Goal: Task Accomplishment & Management: Manage account settings

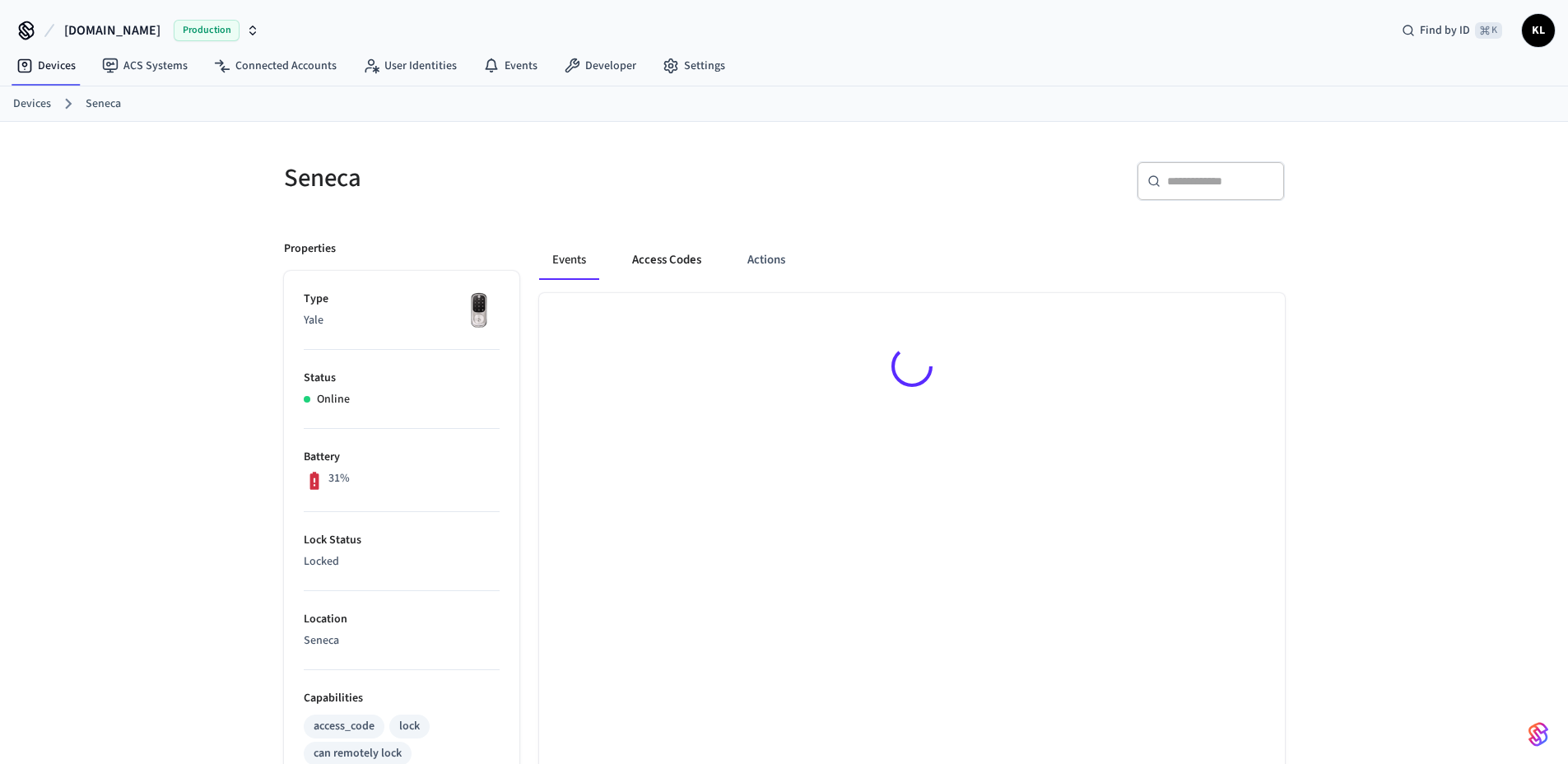
click at [654, 257] on button "Access Codes" at bounding box center [667, 260] width 95 height 39
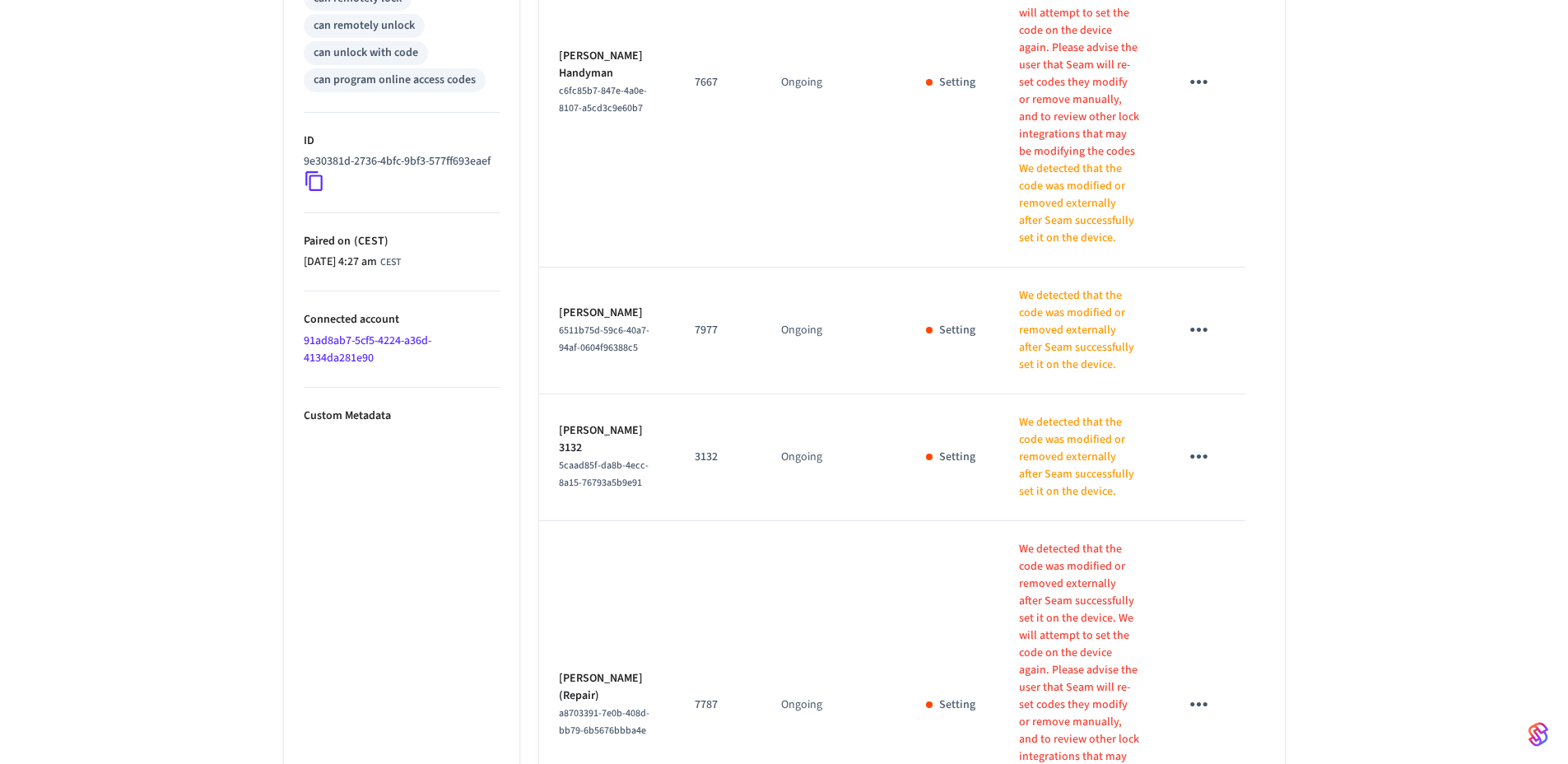
scroll to position [995, 0]
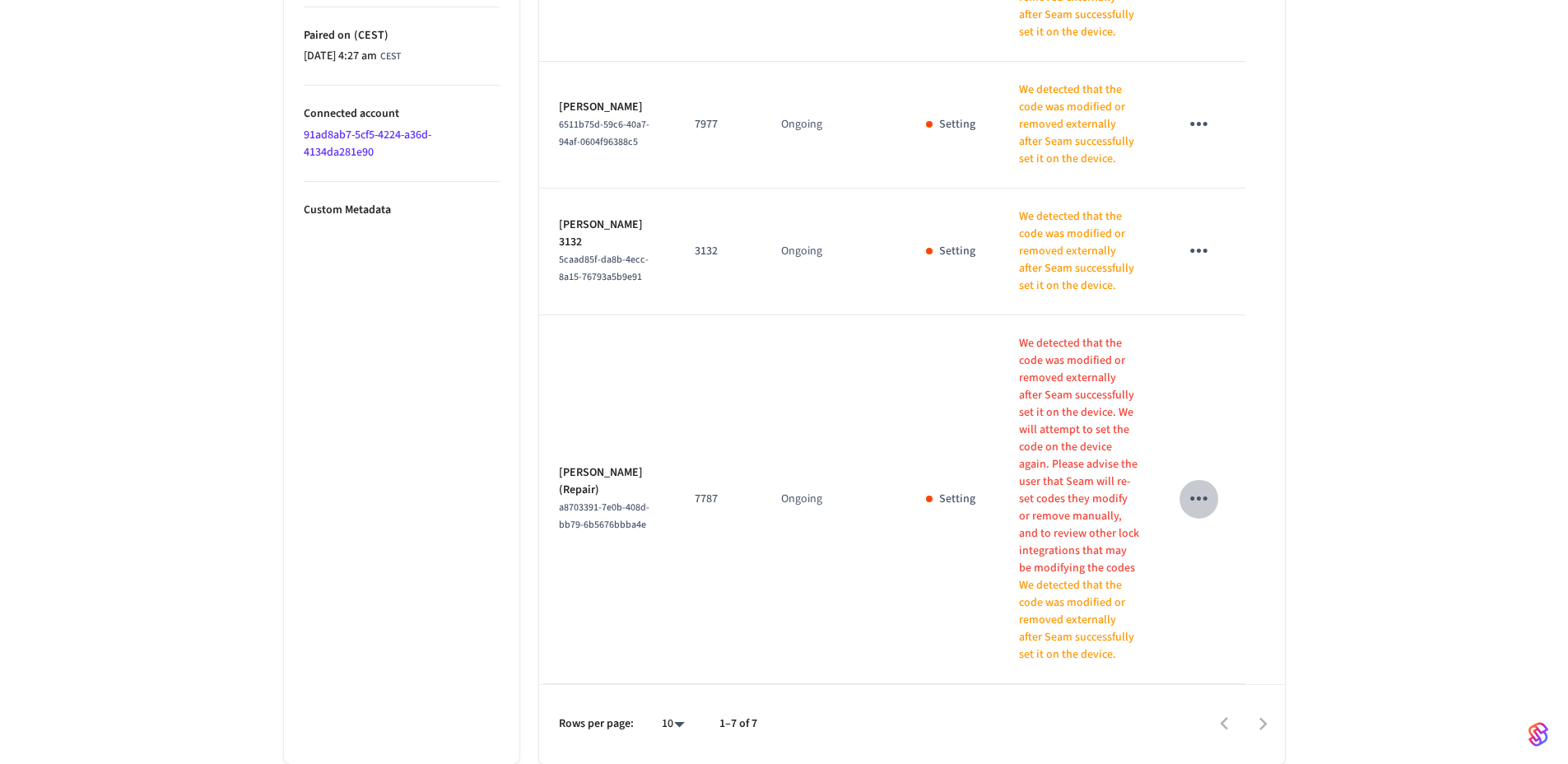
click at [1190, 512] on icon "sticky table" at bounding box center [1198, 497] width 25 height 25
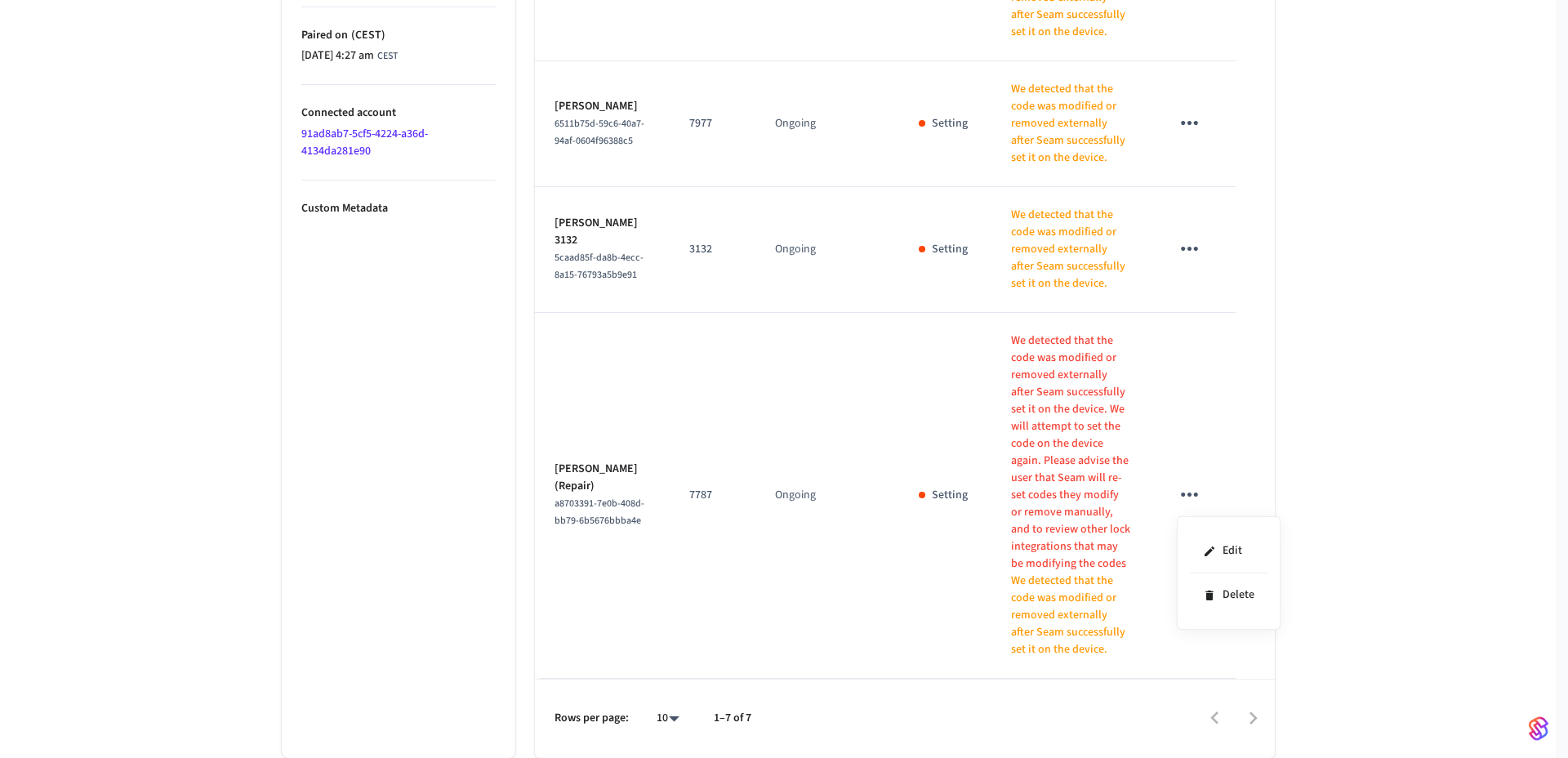
click at [1334, 475] on div at bounding box center [784, 379] width 1568 height 758
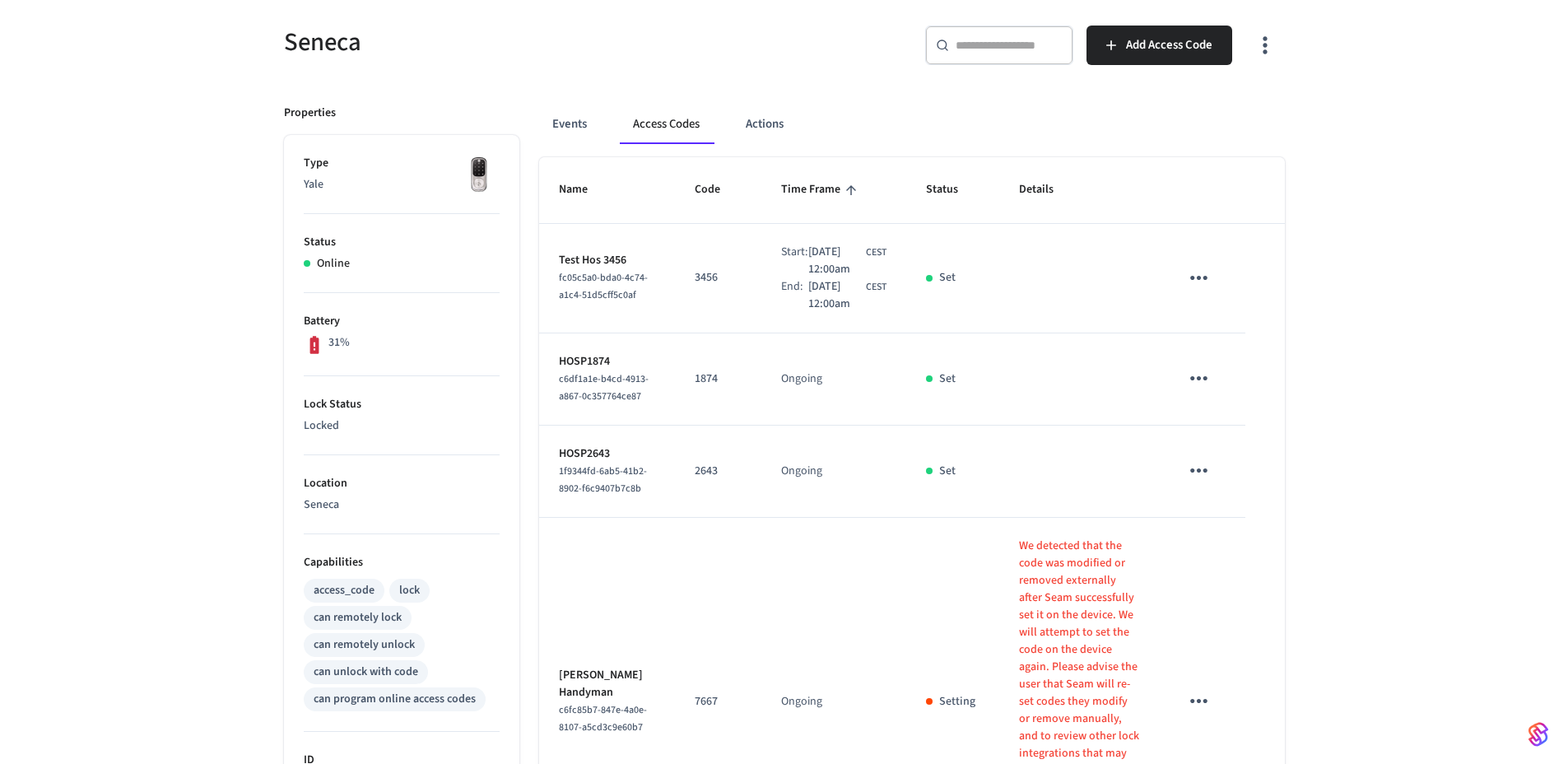
scroll to position [125, 0]
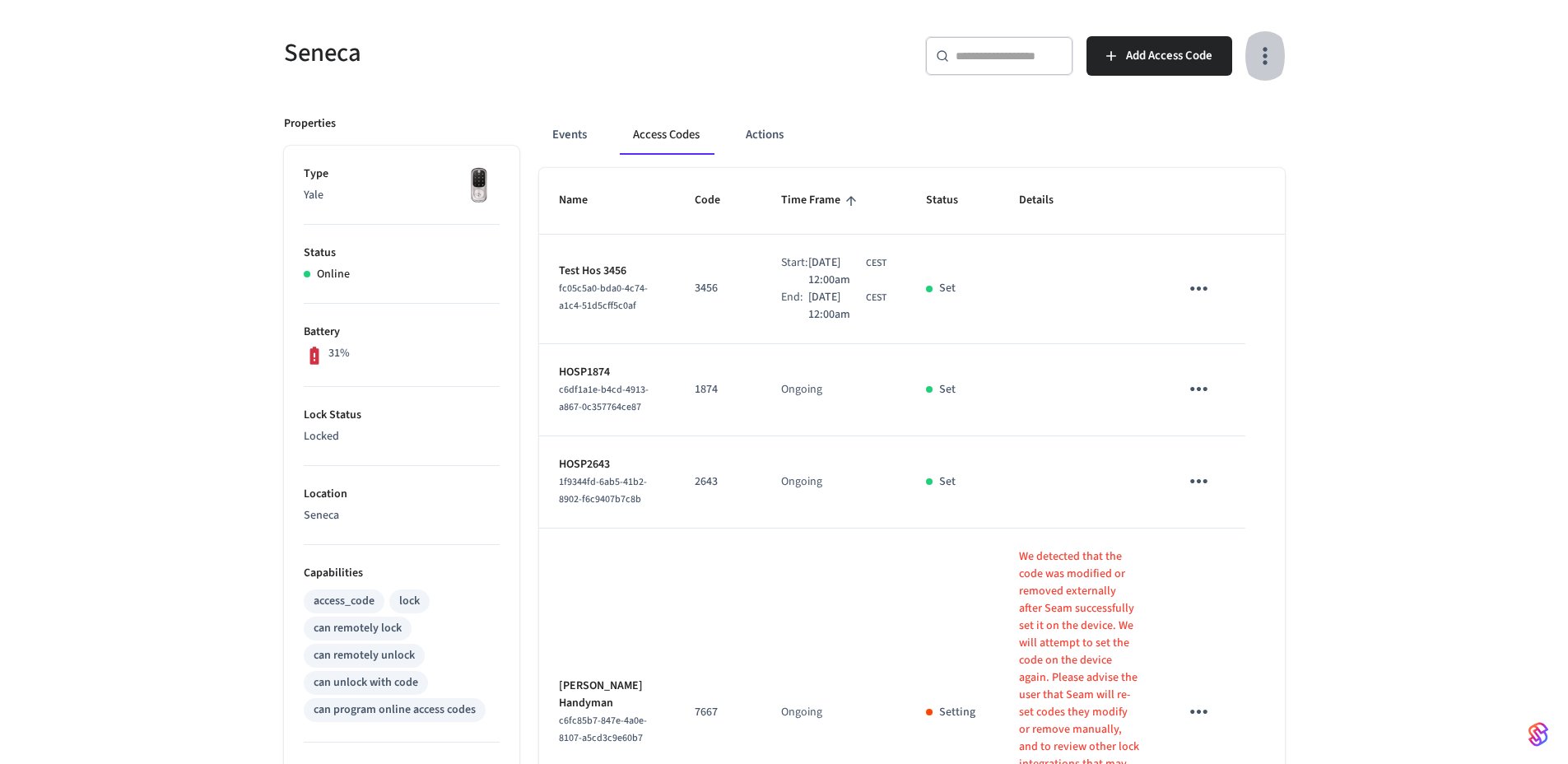
click at [1267, 65] on icon "button" at bounding box center [1264, 55] width 25 height 25
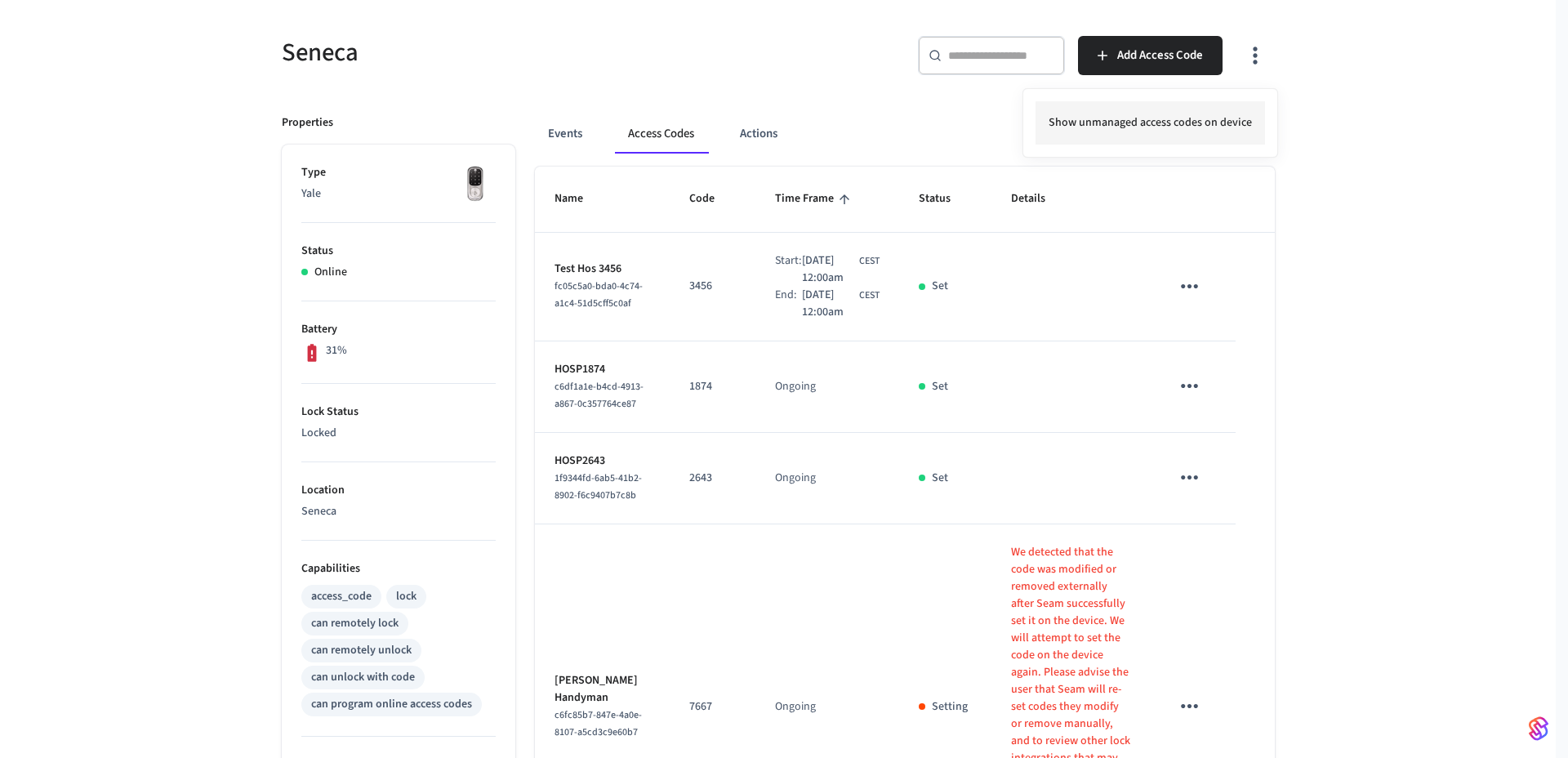
click at [1228, 124] on li "Show unmanaged access codes on device" at bounding box center [1150, 122] width 229 height 44
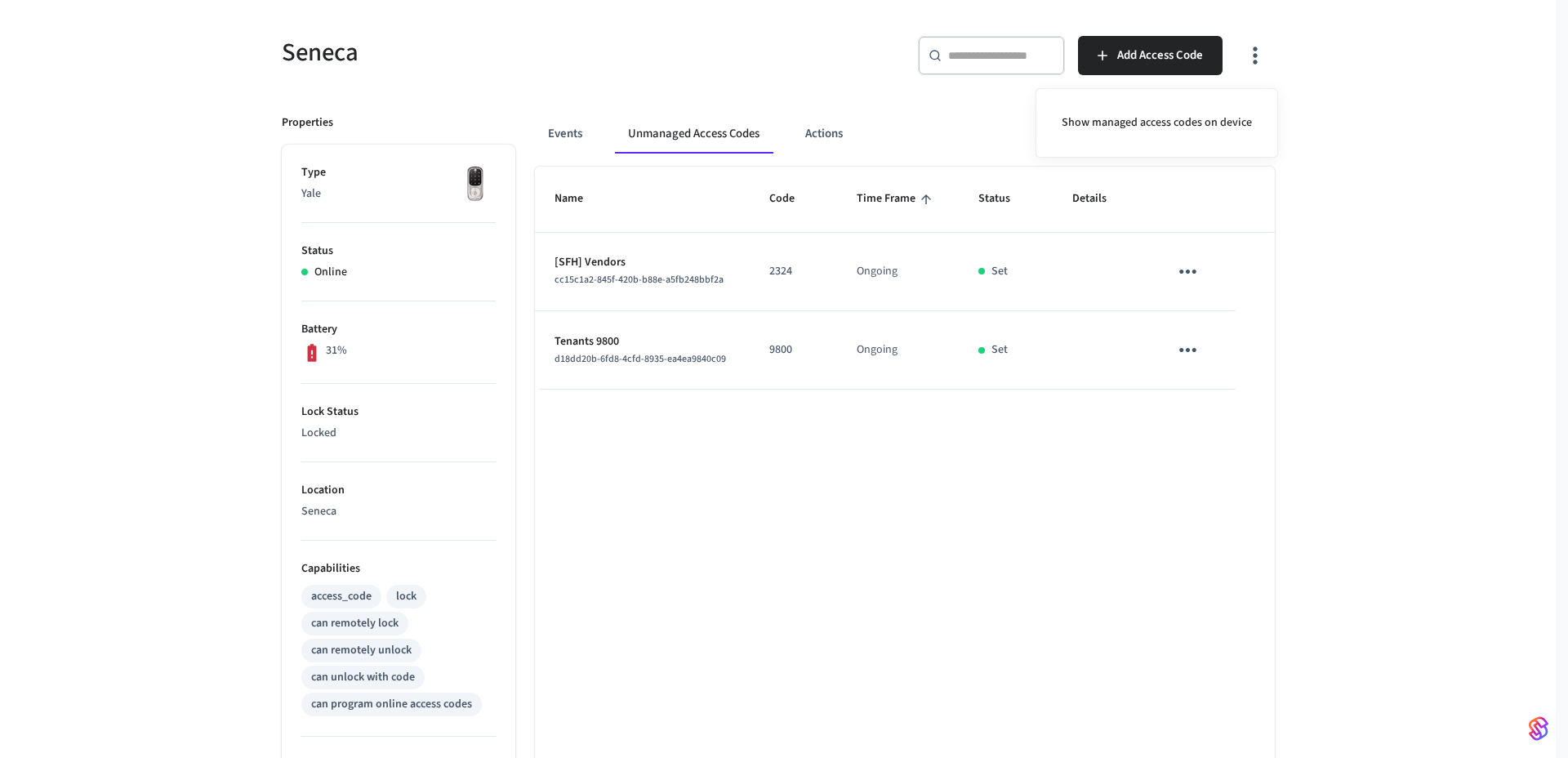
click at [1258, 71] on div at bounding box center [784, 379] width 1568 height 758
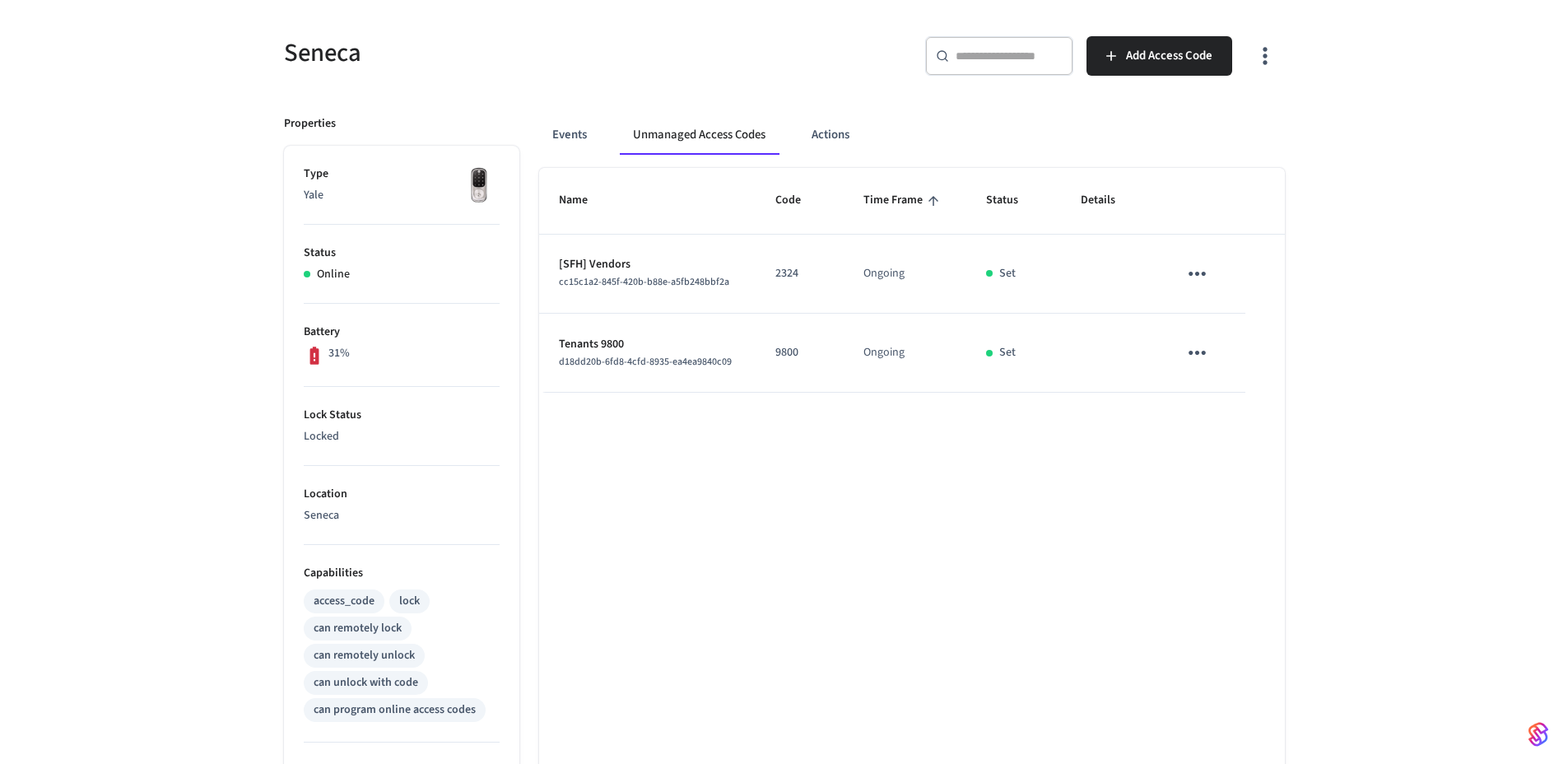
click at [1266, 65] on icon "button" at bounding box center [1264, 55] width 25 height 25
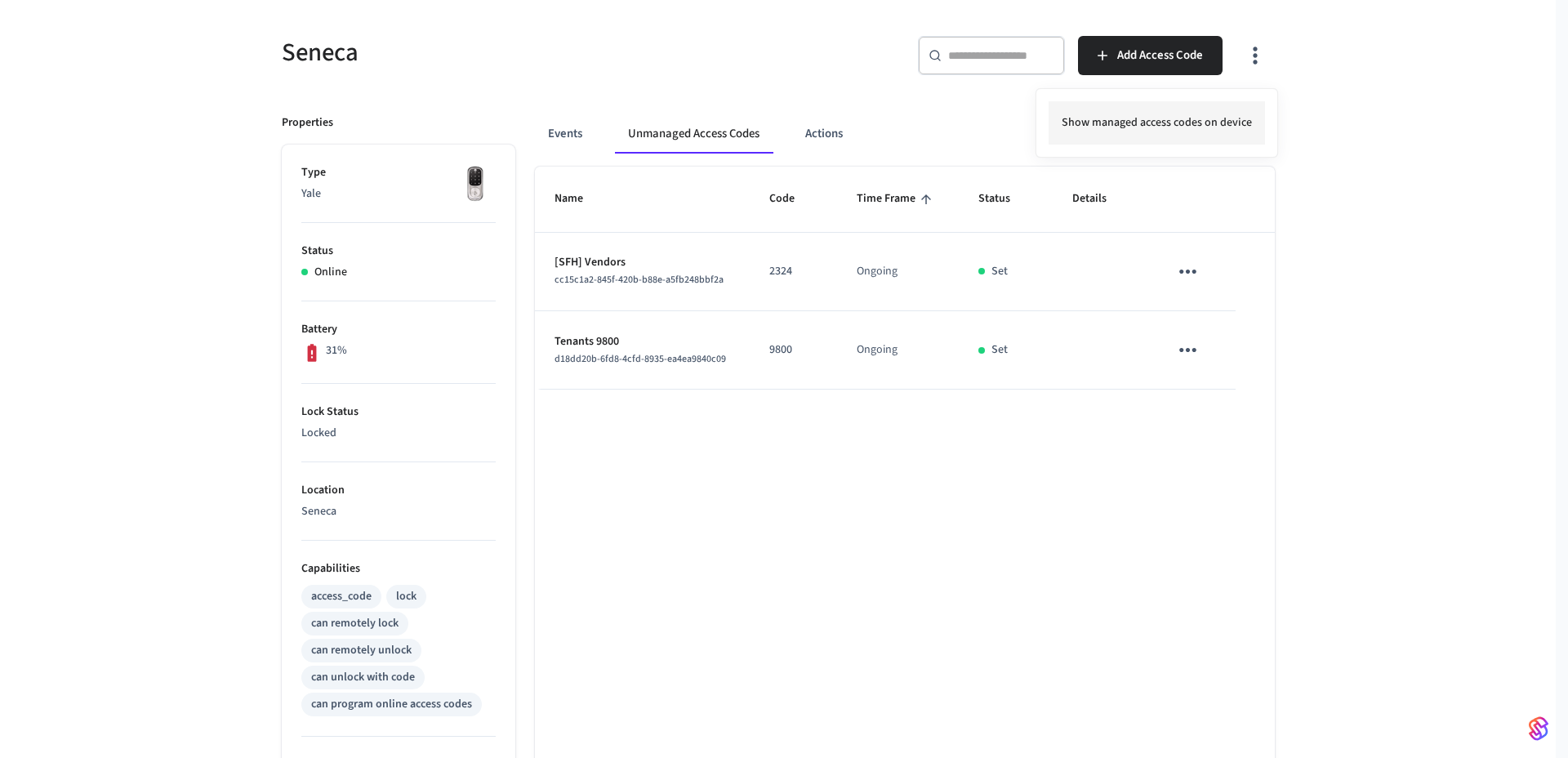
click at [1216, 119] on li "Show managed access codes on device" at bounding box center [1156, 122] width 216 height 44
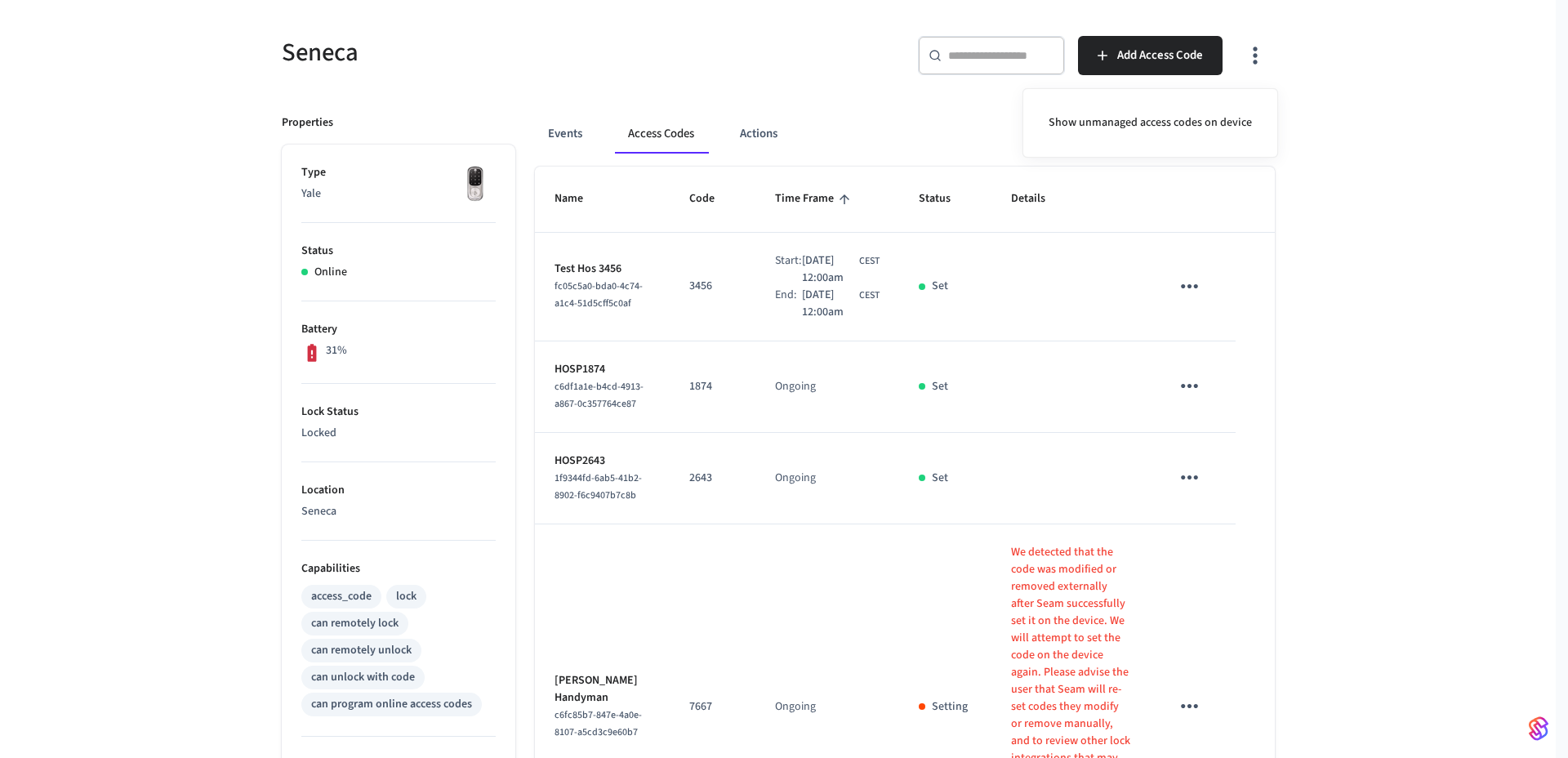
click at [1353, 476] on div at bounding box center [784, 379] width 1568 height 758
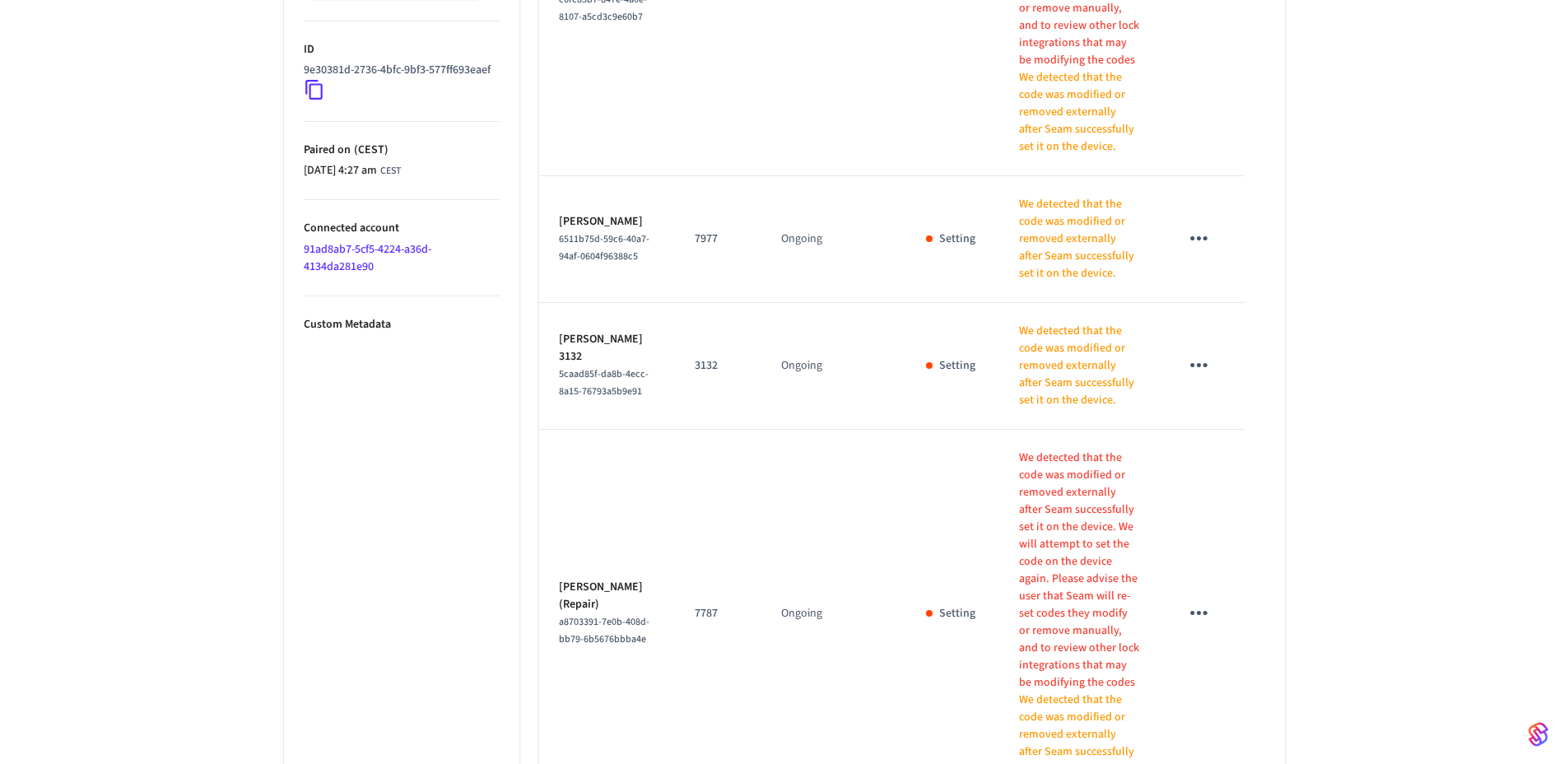
scroll to position [667, 0]
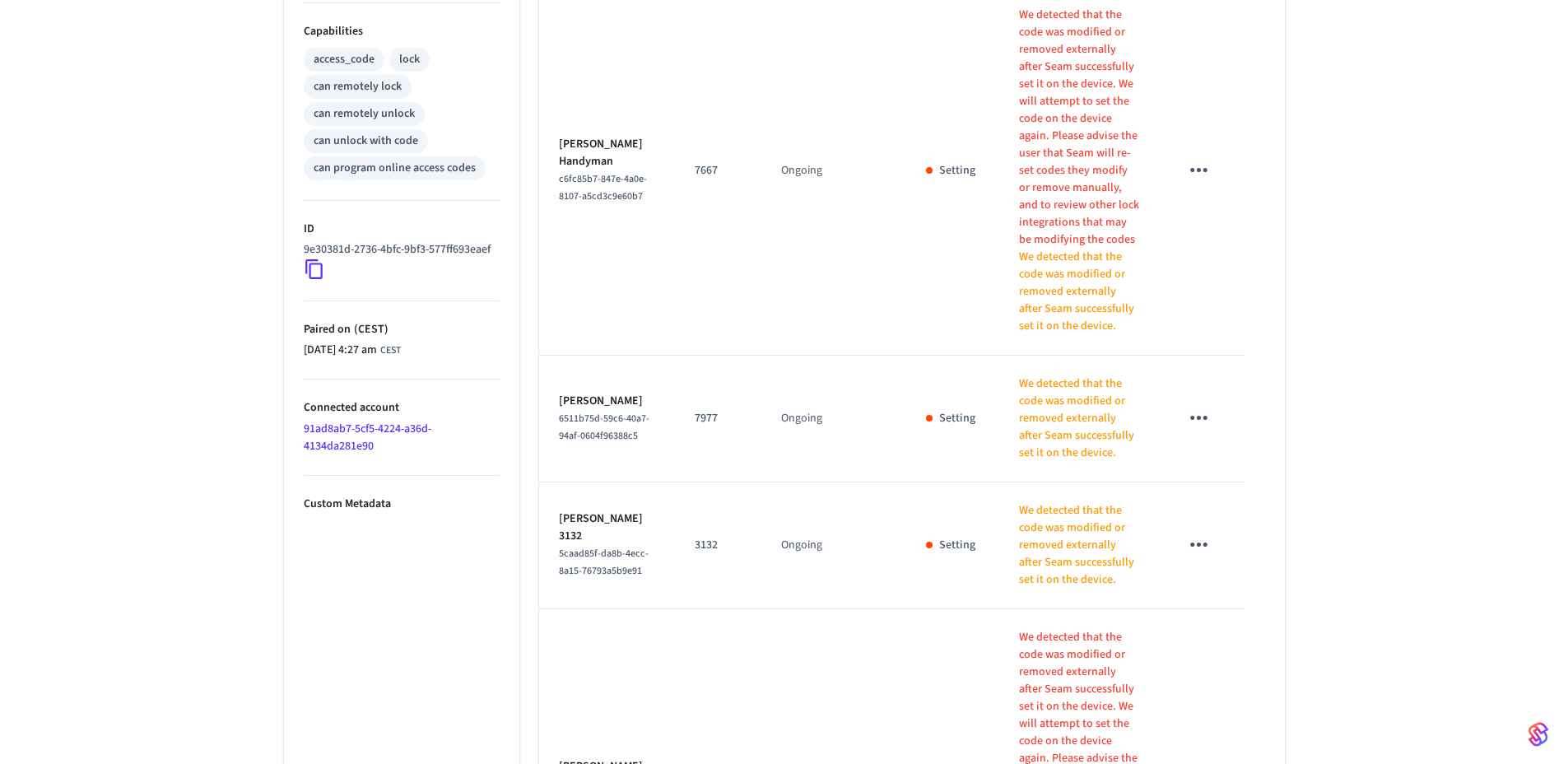
click at [391, 437] on link "91ad8ab7-5cf5-4224-a36d-4134da281e90" at bounding box center [367, 438] width 127 height 34
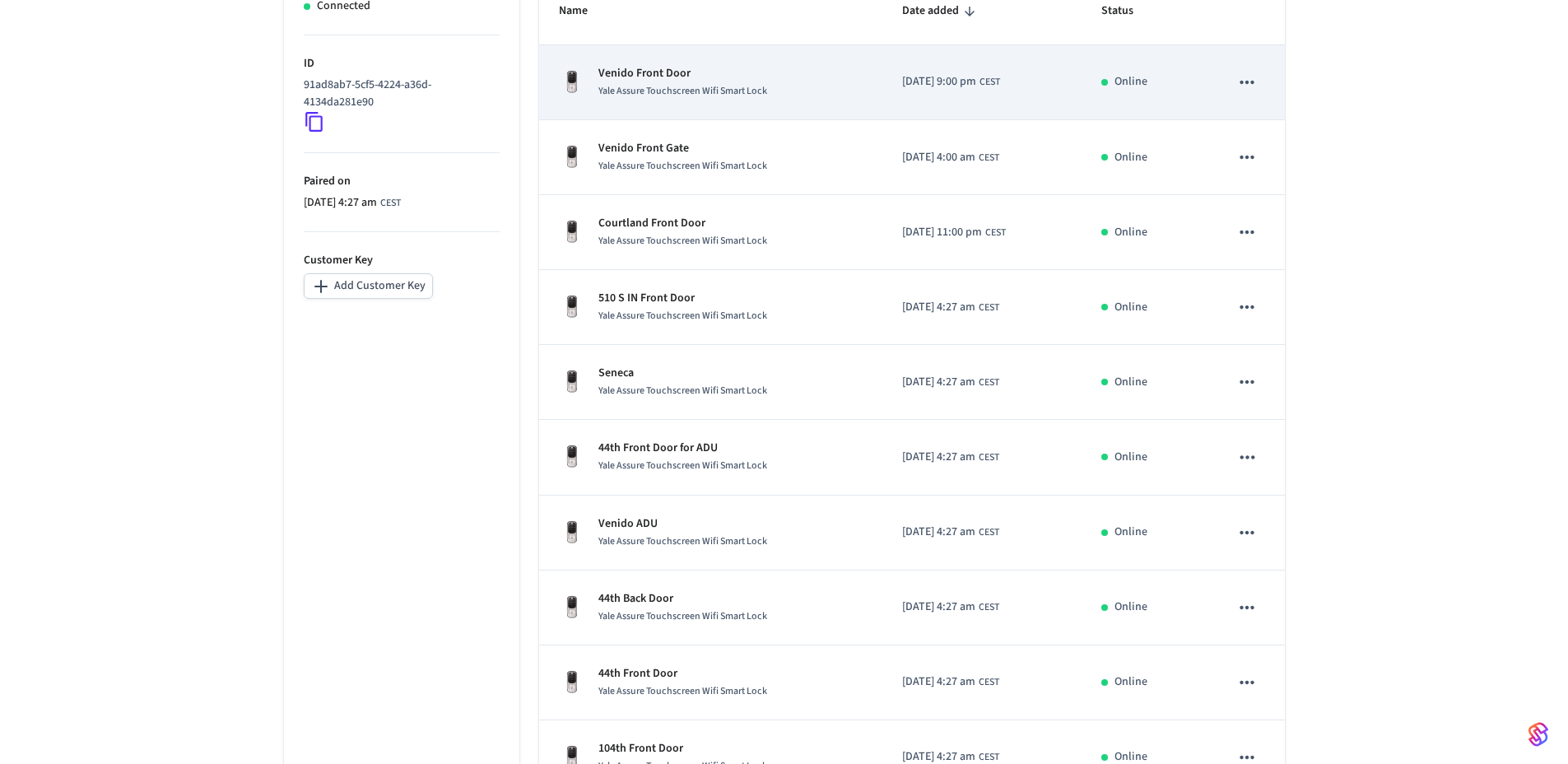
scroll to position [440, 0]
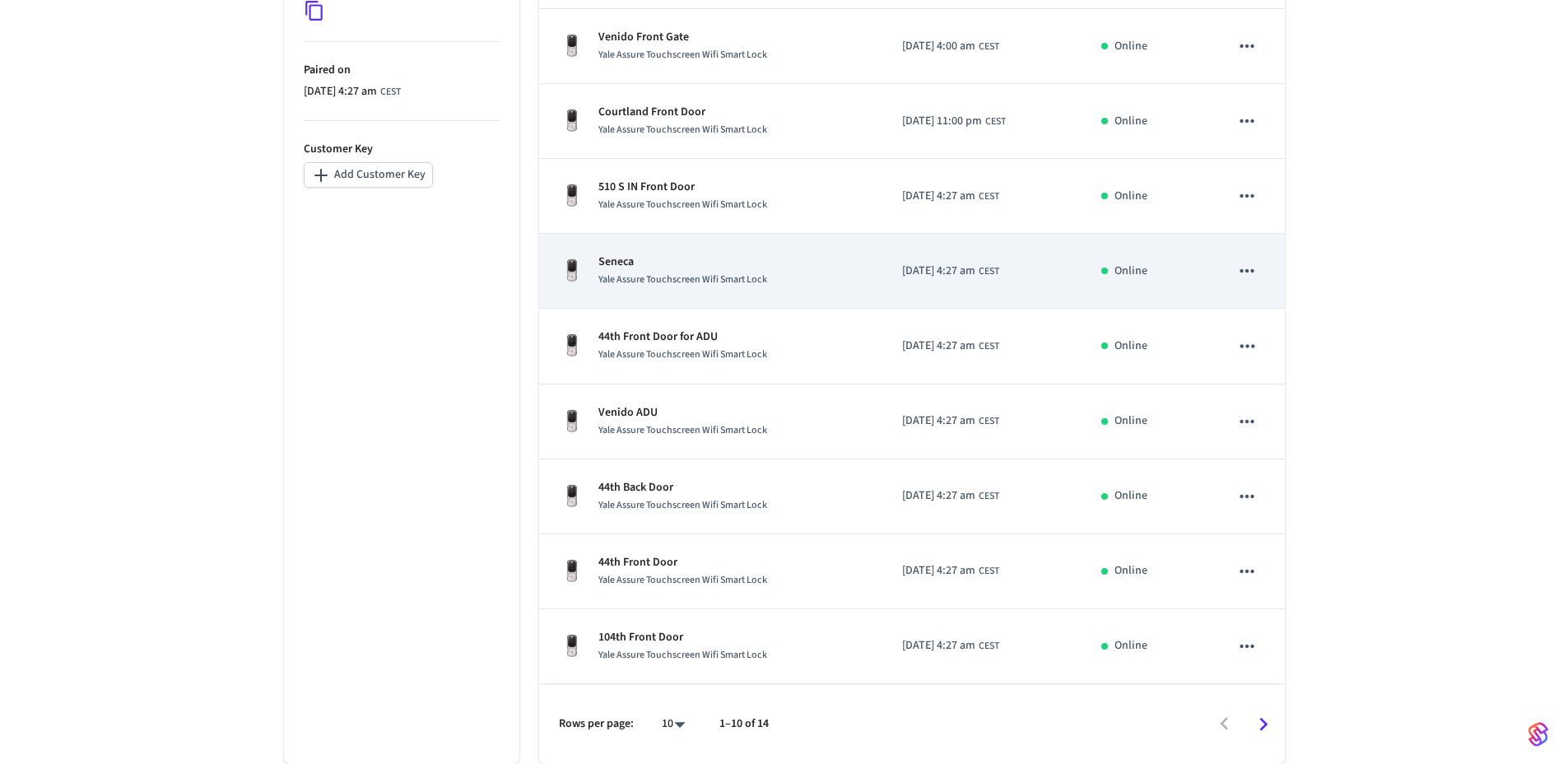
click at [668, 268] on p "Seneca" at bounding box center [683, 262] width 168 height 17
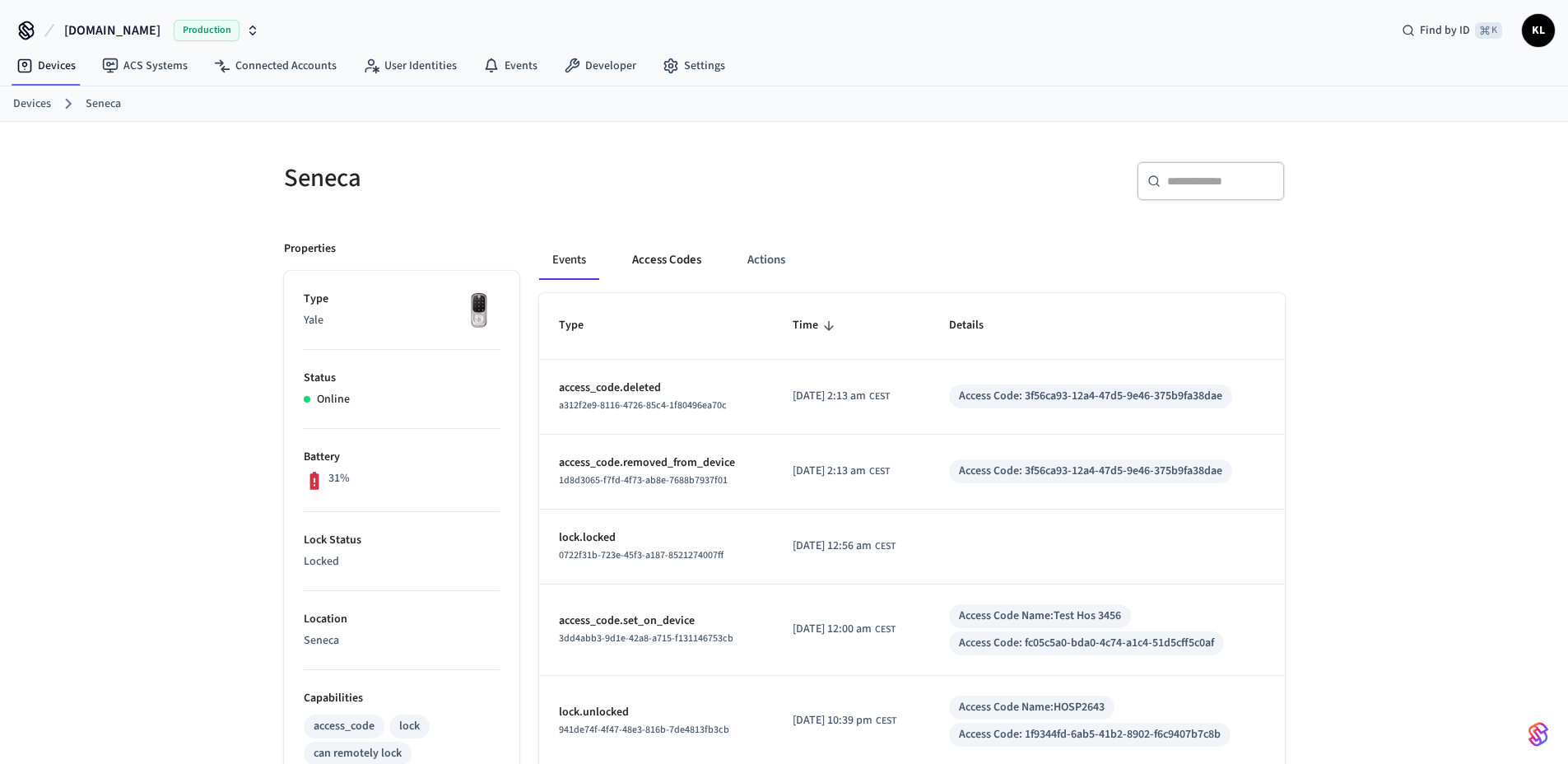
click at [677, 263] on button "Access Codes" at bounding box center [667, 260] width 95 height 39
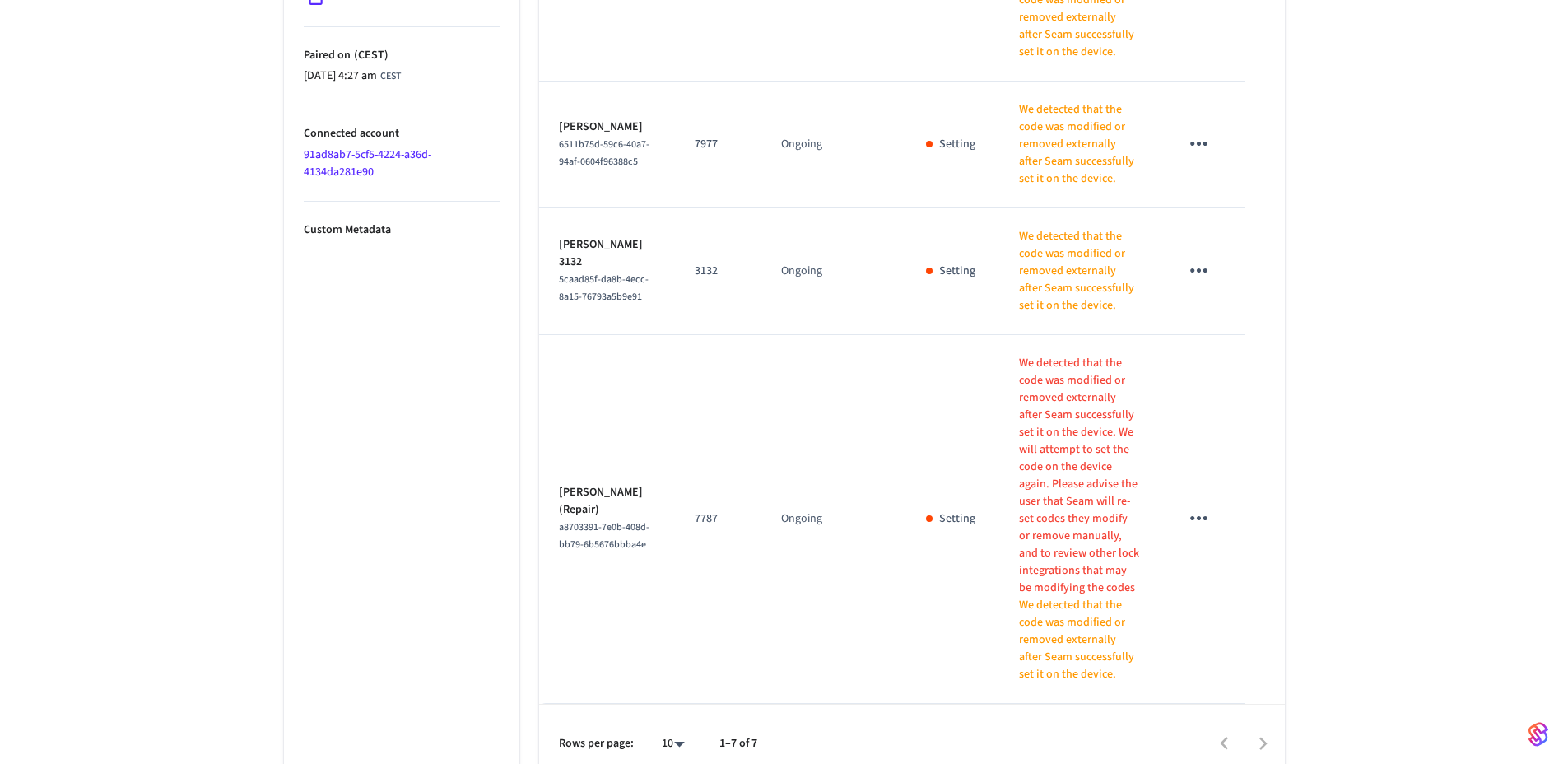
scroll to position [995, 0]
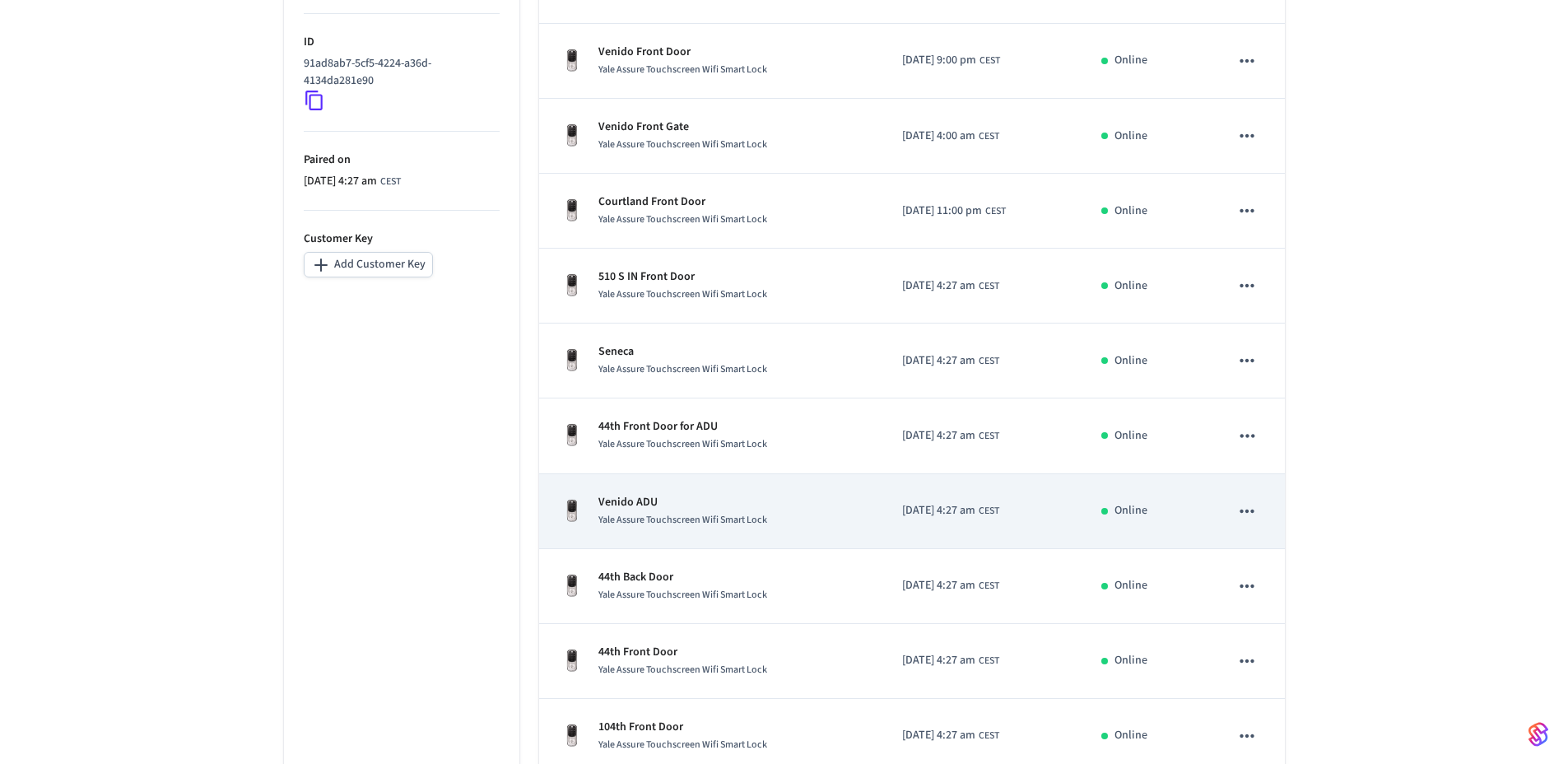
scroll to position [320, 0]
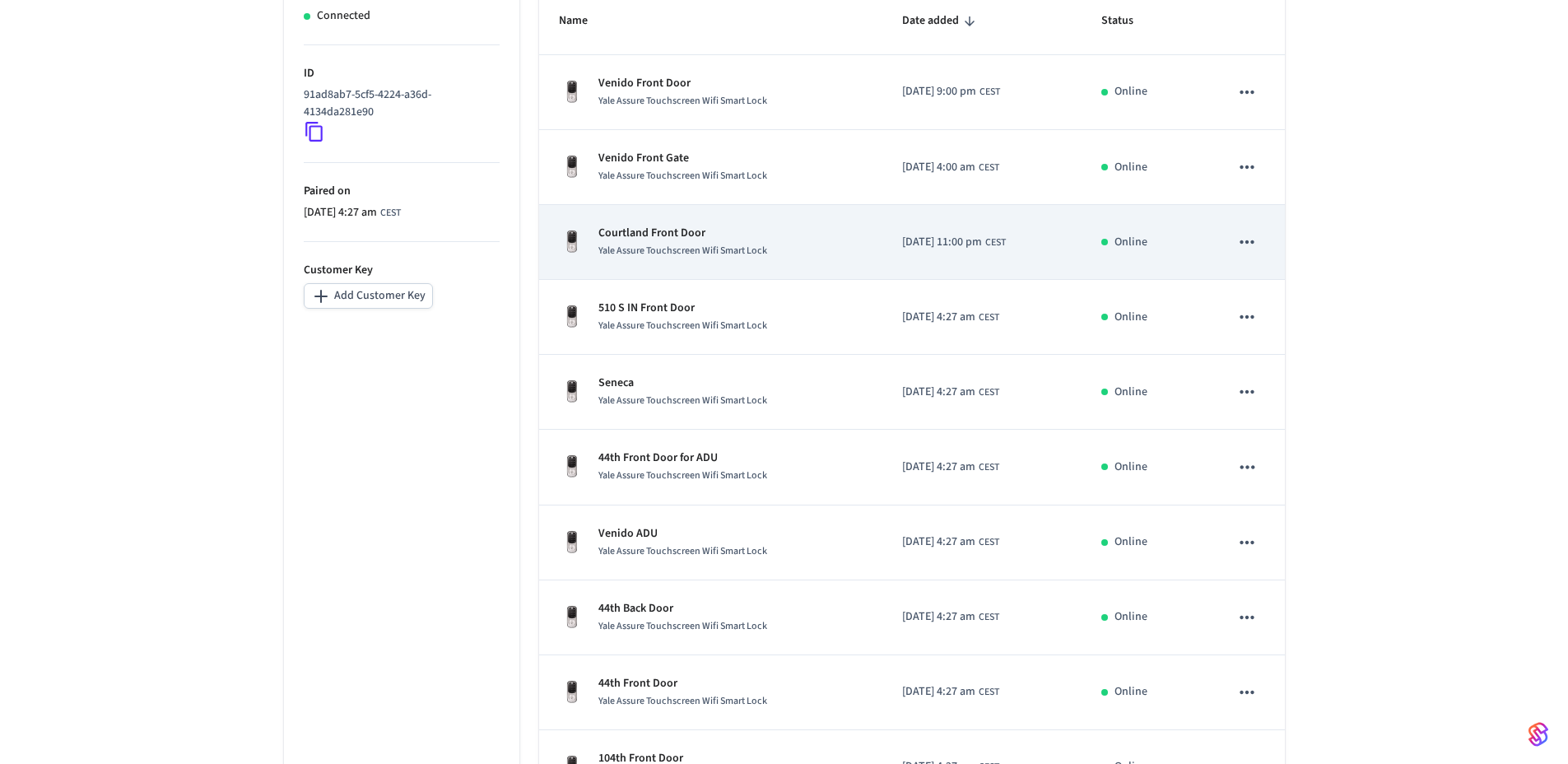
click at [716, 270] on td "Courtland Front Door Yale Assure Touchscreen Wifi Smart Lock" at bounding box center [712, 242] width 344 height 75
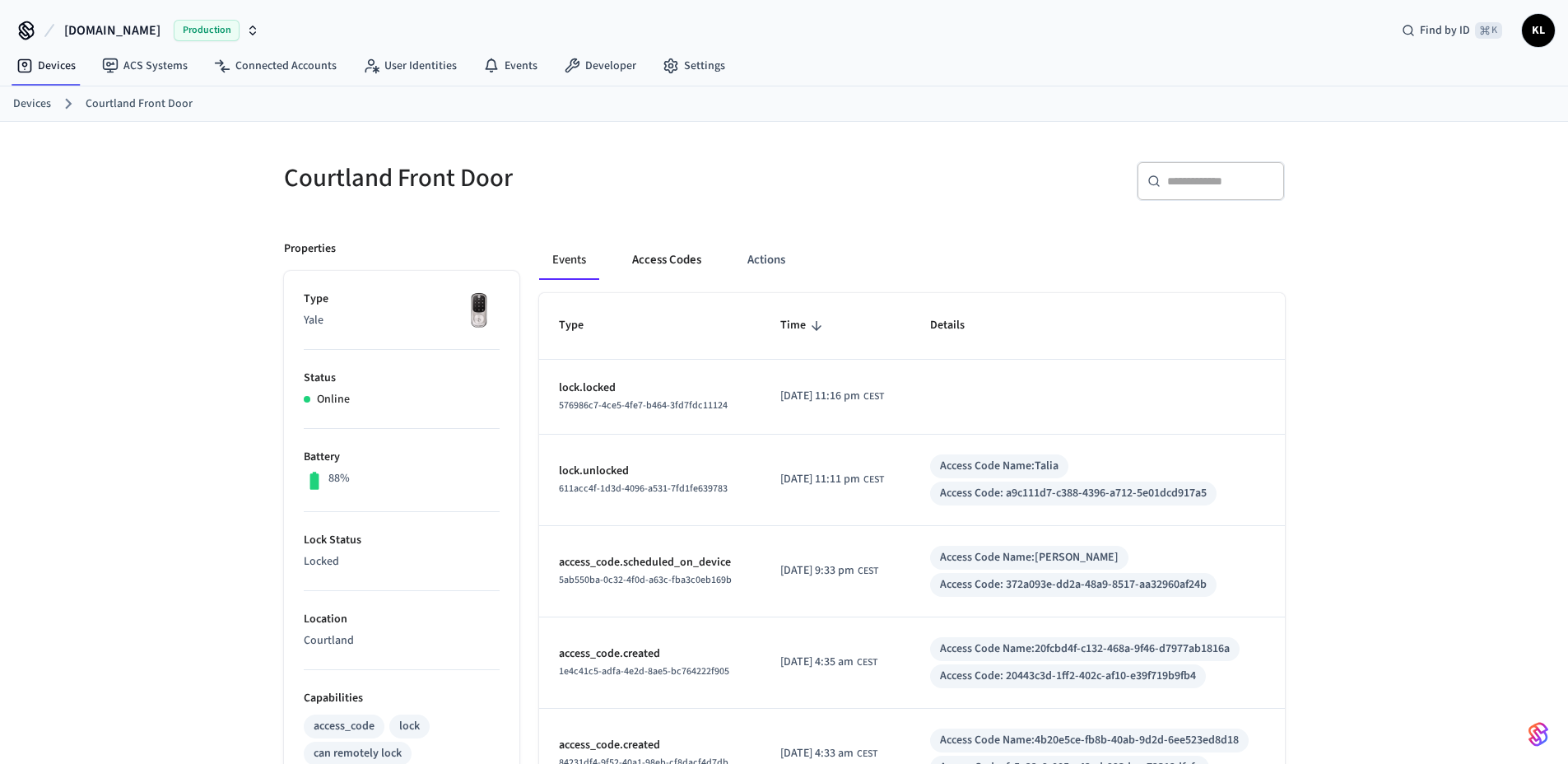
click at [690, 269] on button "Access Codes" at bounding box center [667, 260] width 95 height 39
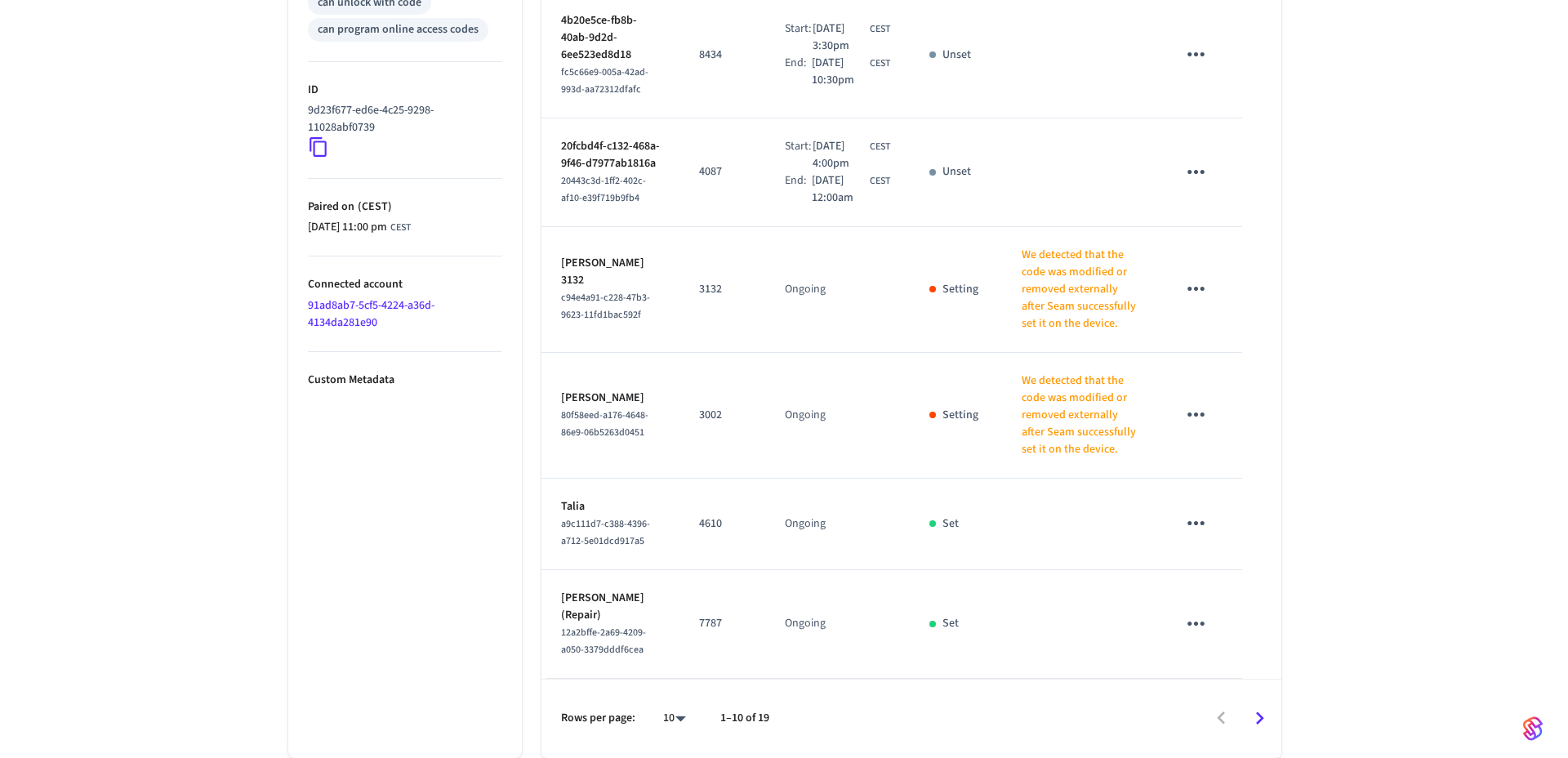
scroll to position [919, 0]
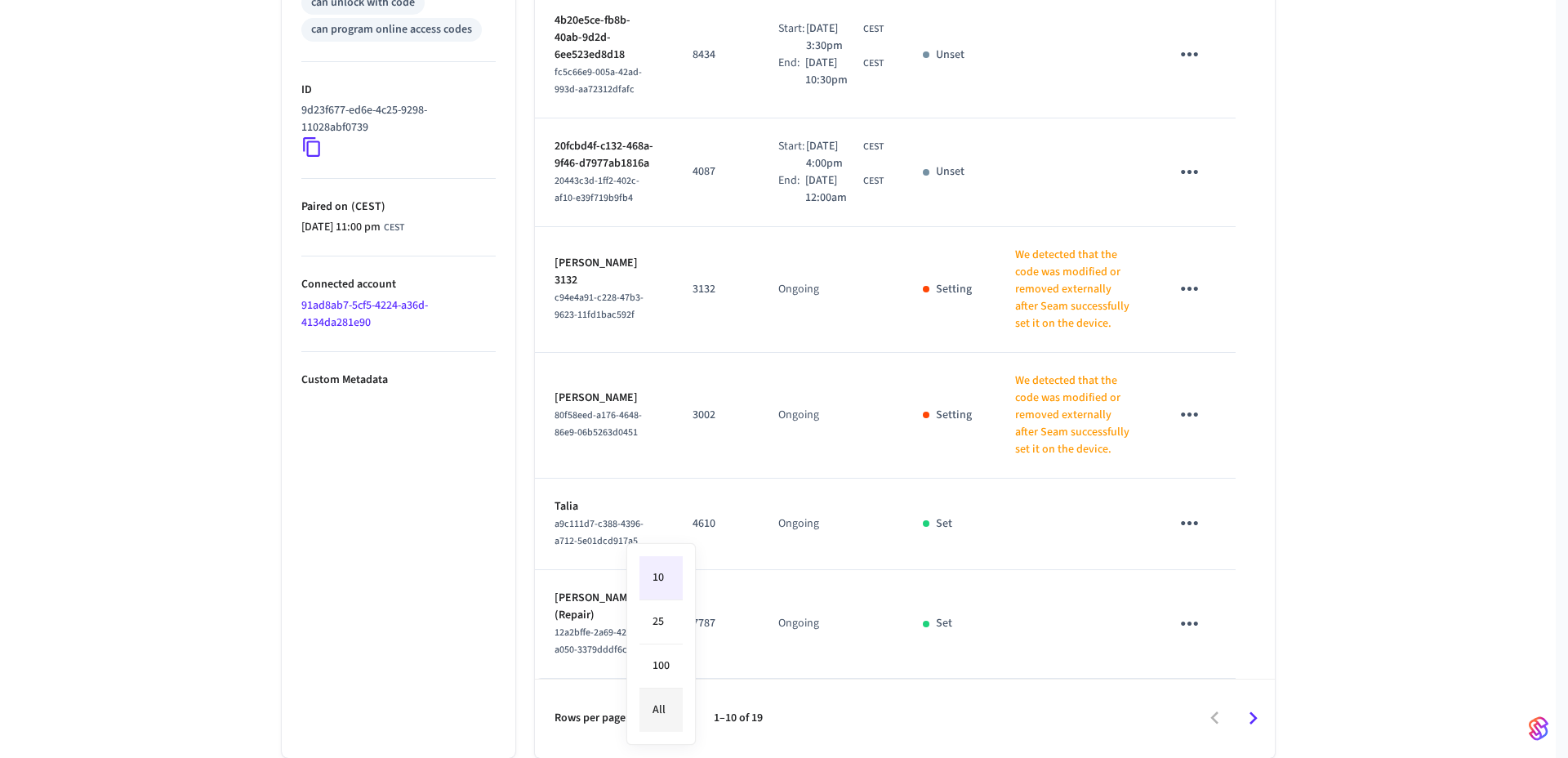
click at [681, 712] on li "All" at bounding box center [661, 710] width 44 height 44
type input "**"
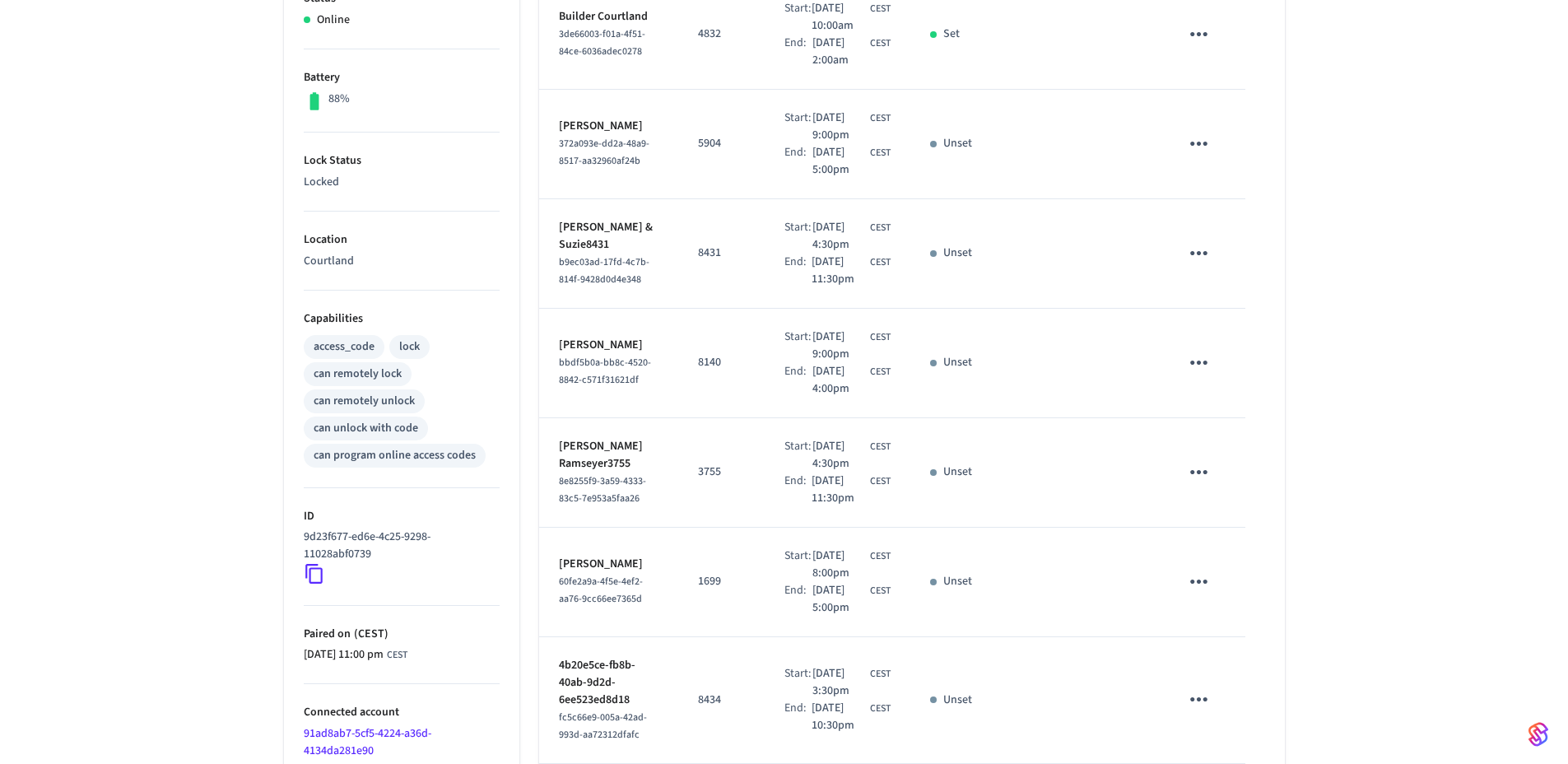
scroll to position [0, 0]
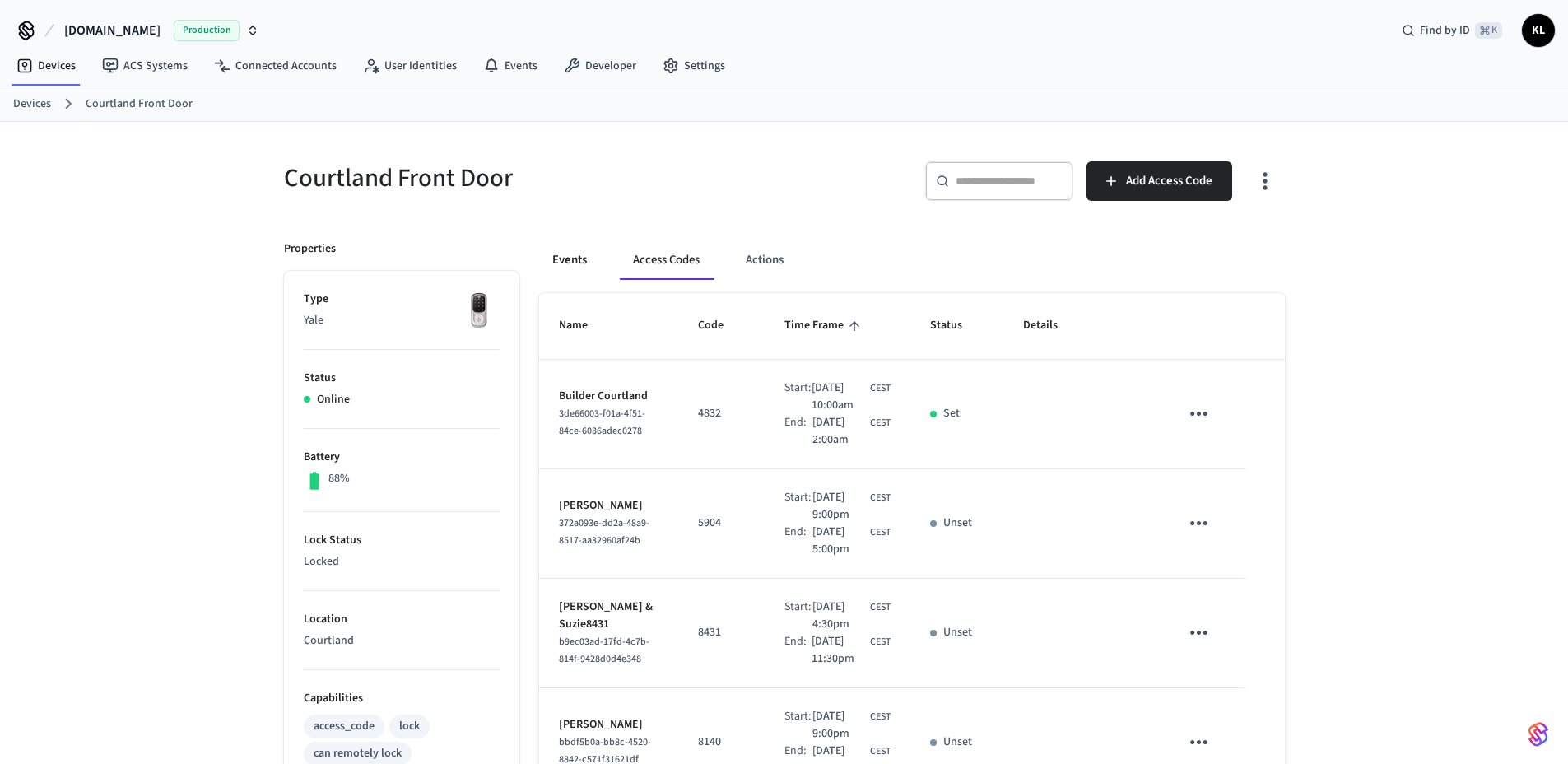
click at [570, 268] on button "Events" at bounding box center [569, 260] width 61 height 39
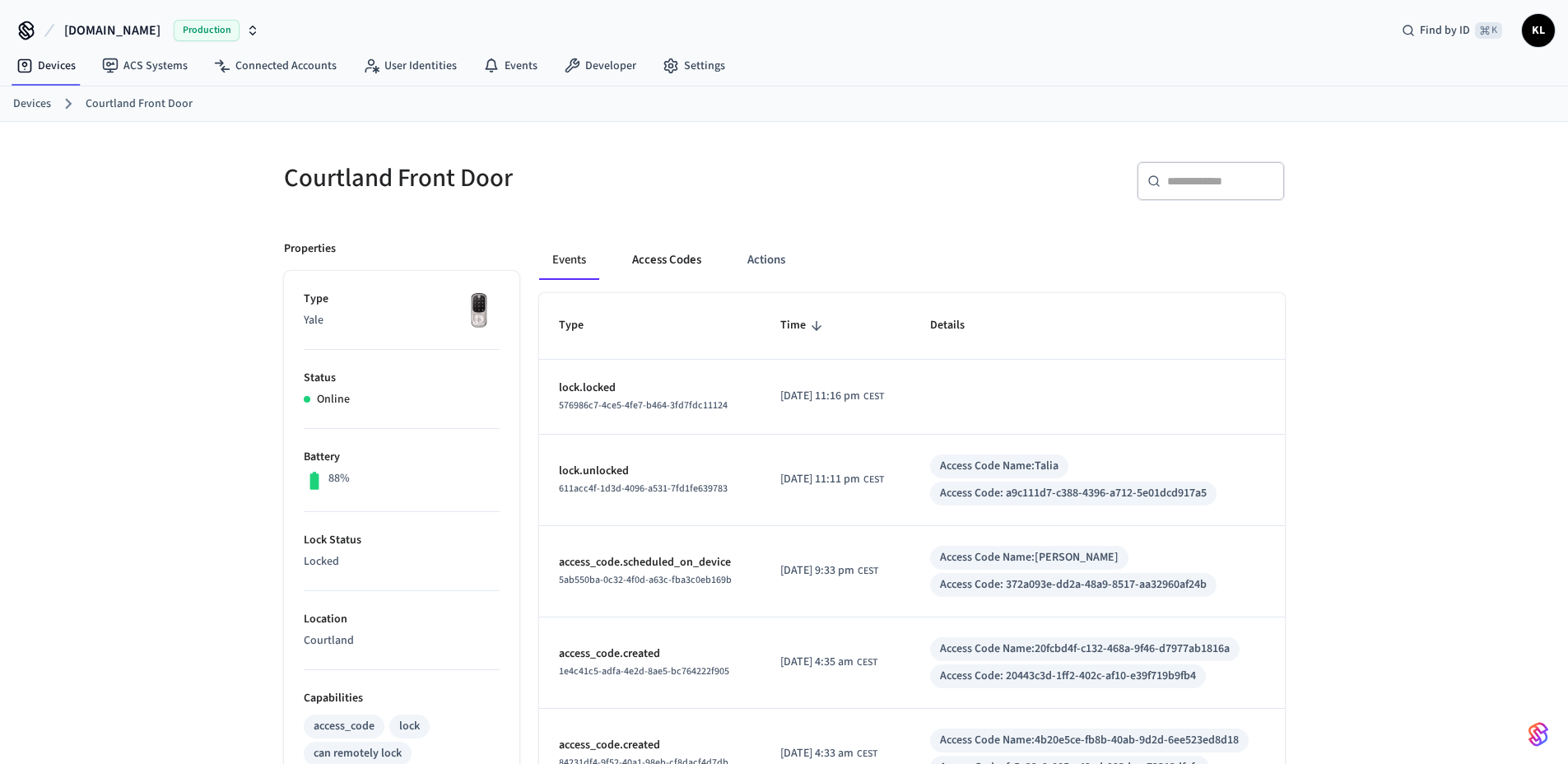
click at [658, 267] on button "Access Codes" at bounding box center [667, 260] width 95 height 39
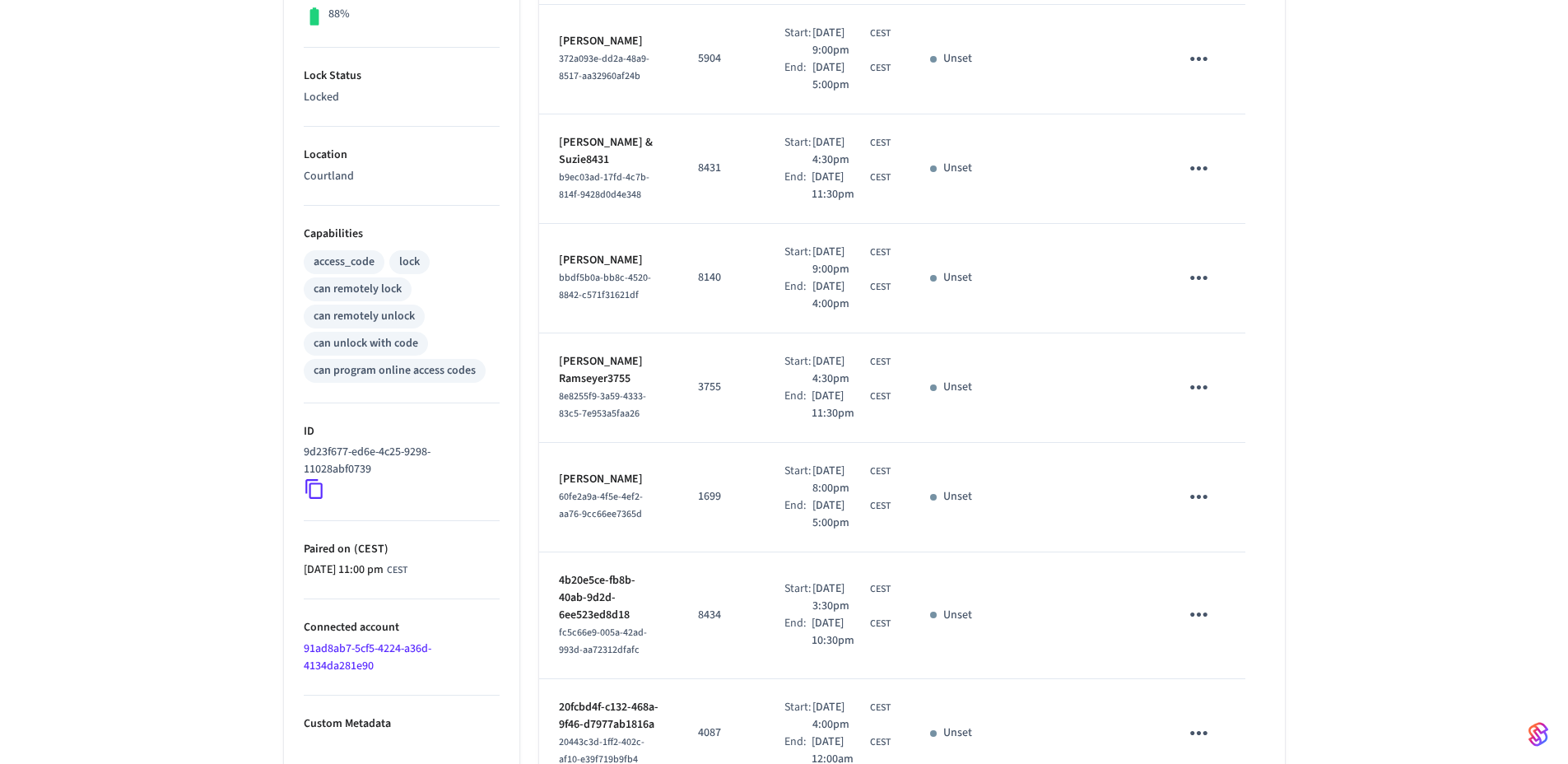
scroll to position [98, 0]
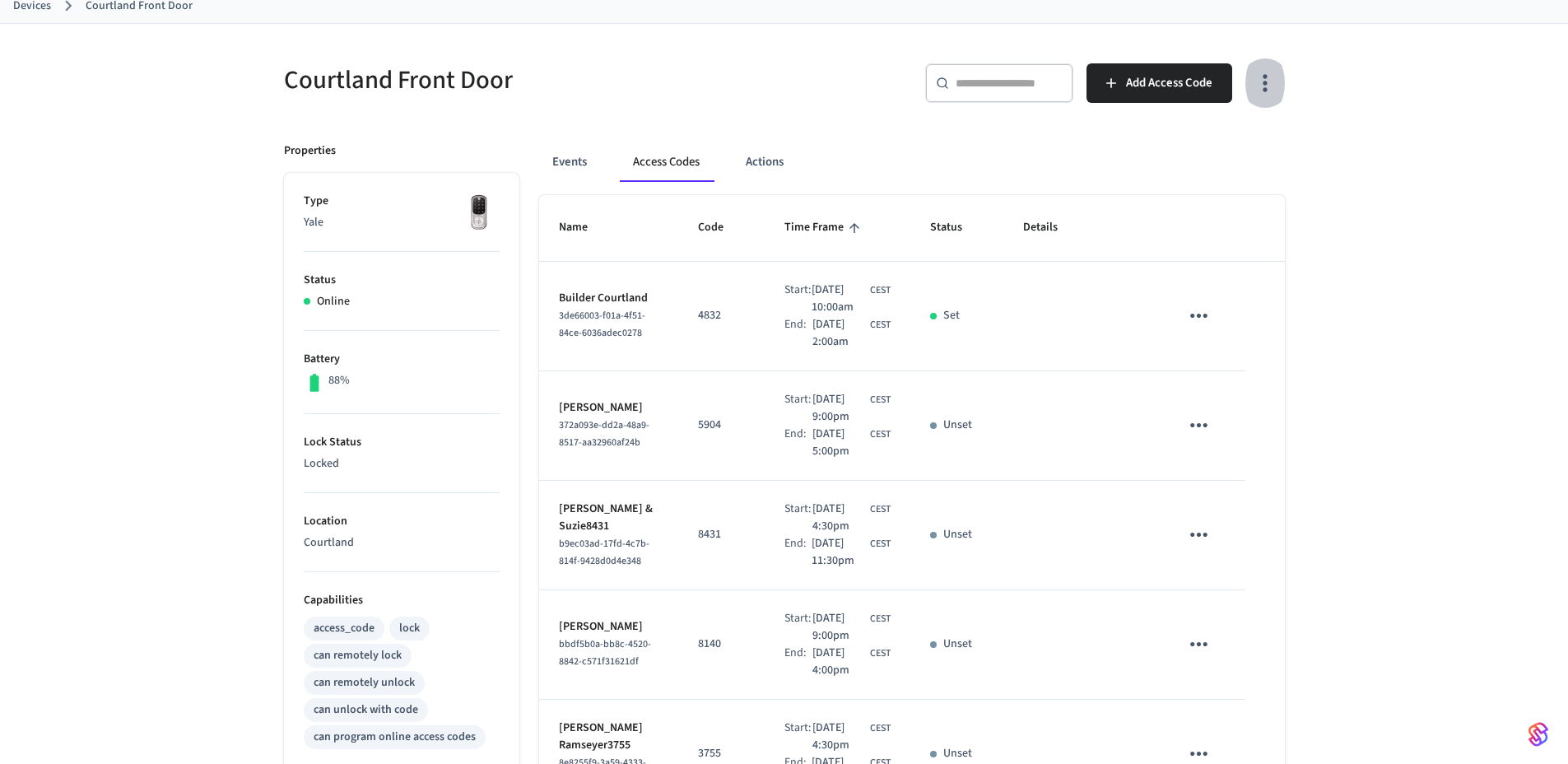
click at [1270, 84] on icon "button" at bounding box center [1264, 82] width 25 height 25
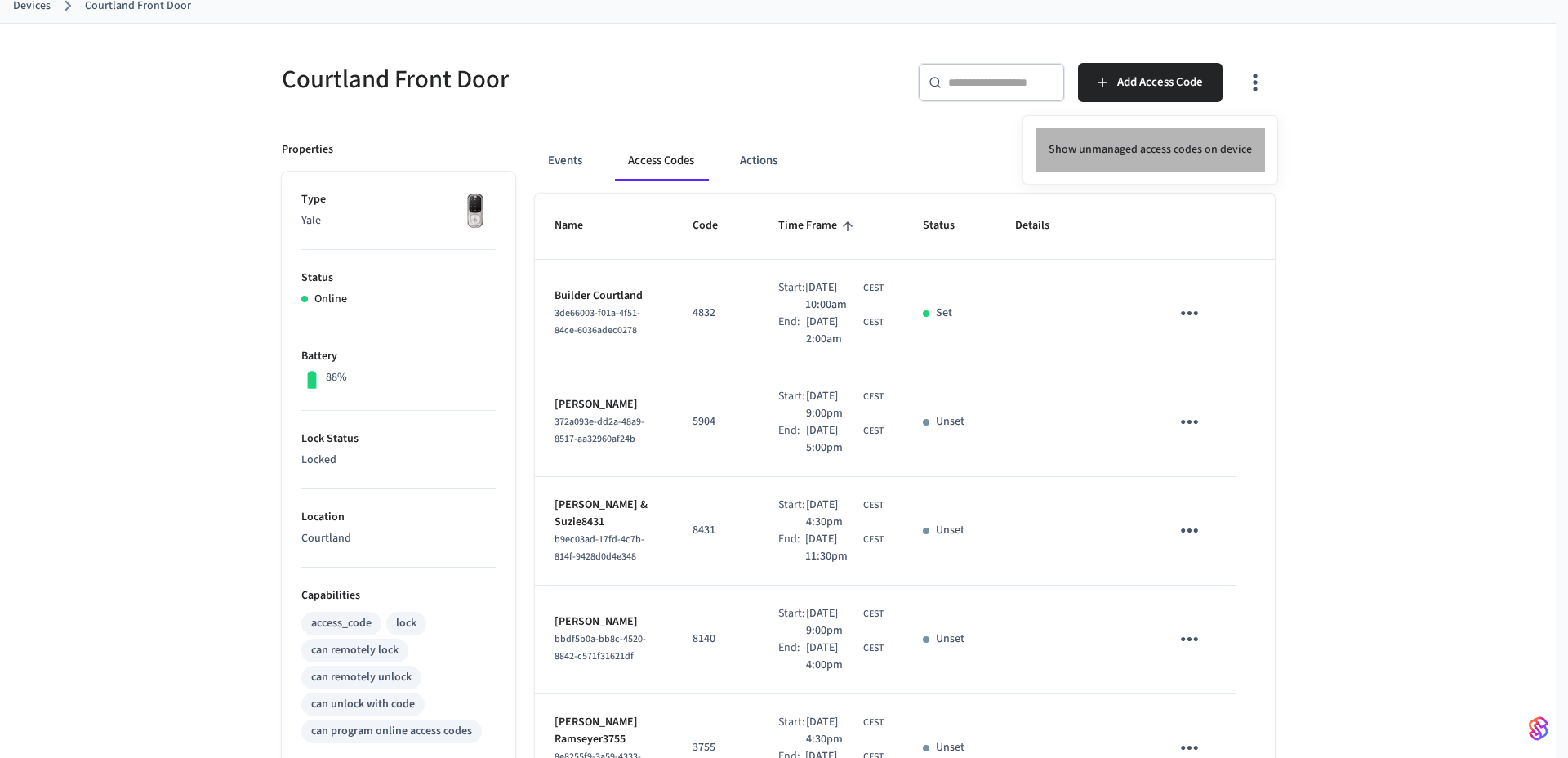
click at [1230, 134] on li "Show unmanaged access codes on device" at bounding box center [1150, 149] width 229 height 44
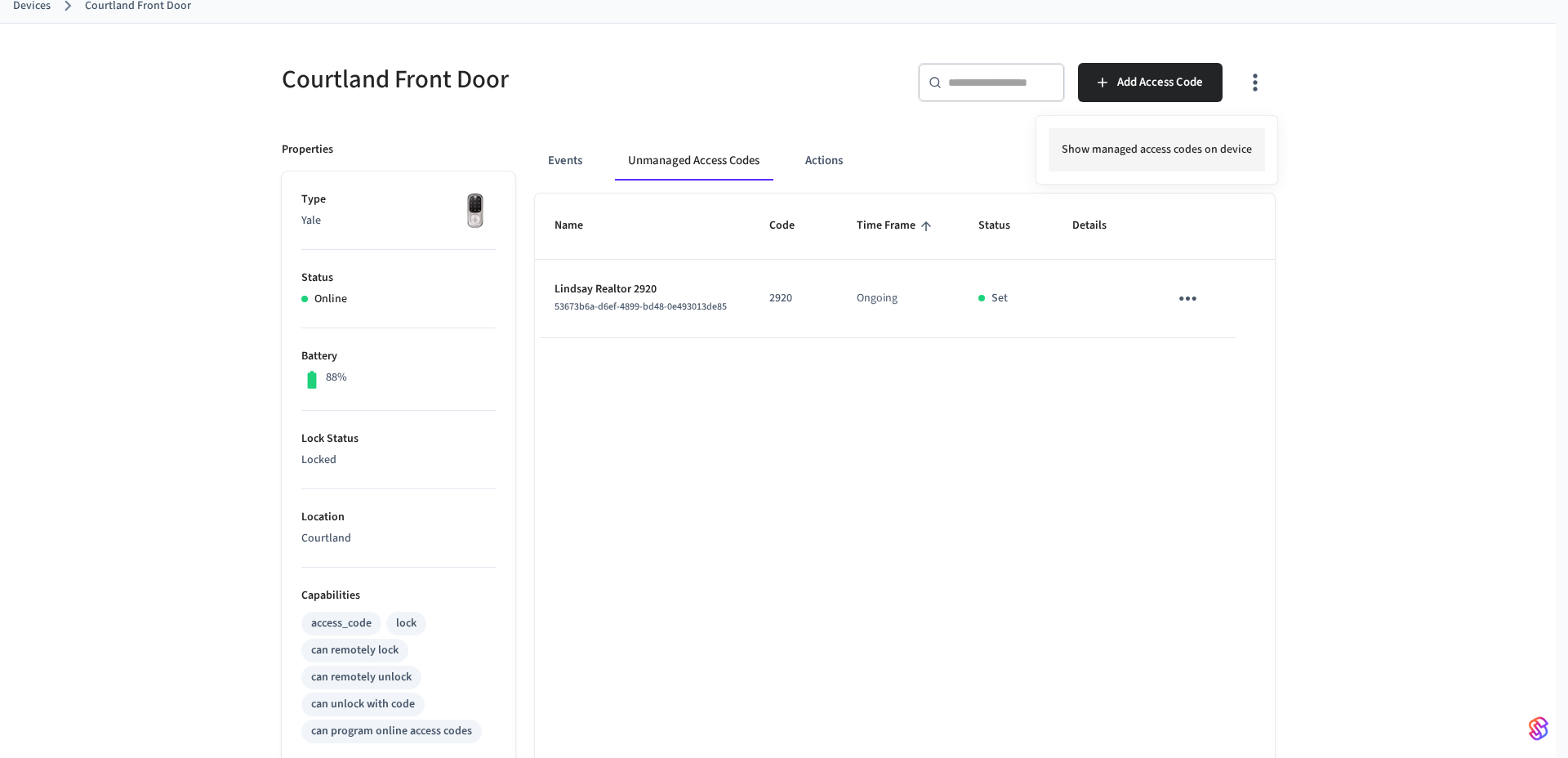
click at [1172, 147] on li "Show managed access codes on device" at bounding box center [1156, 149] width 216 height 44
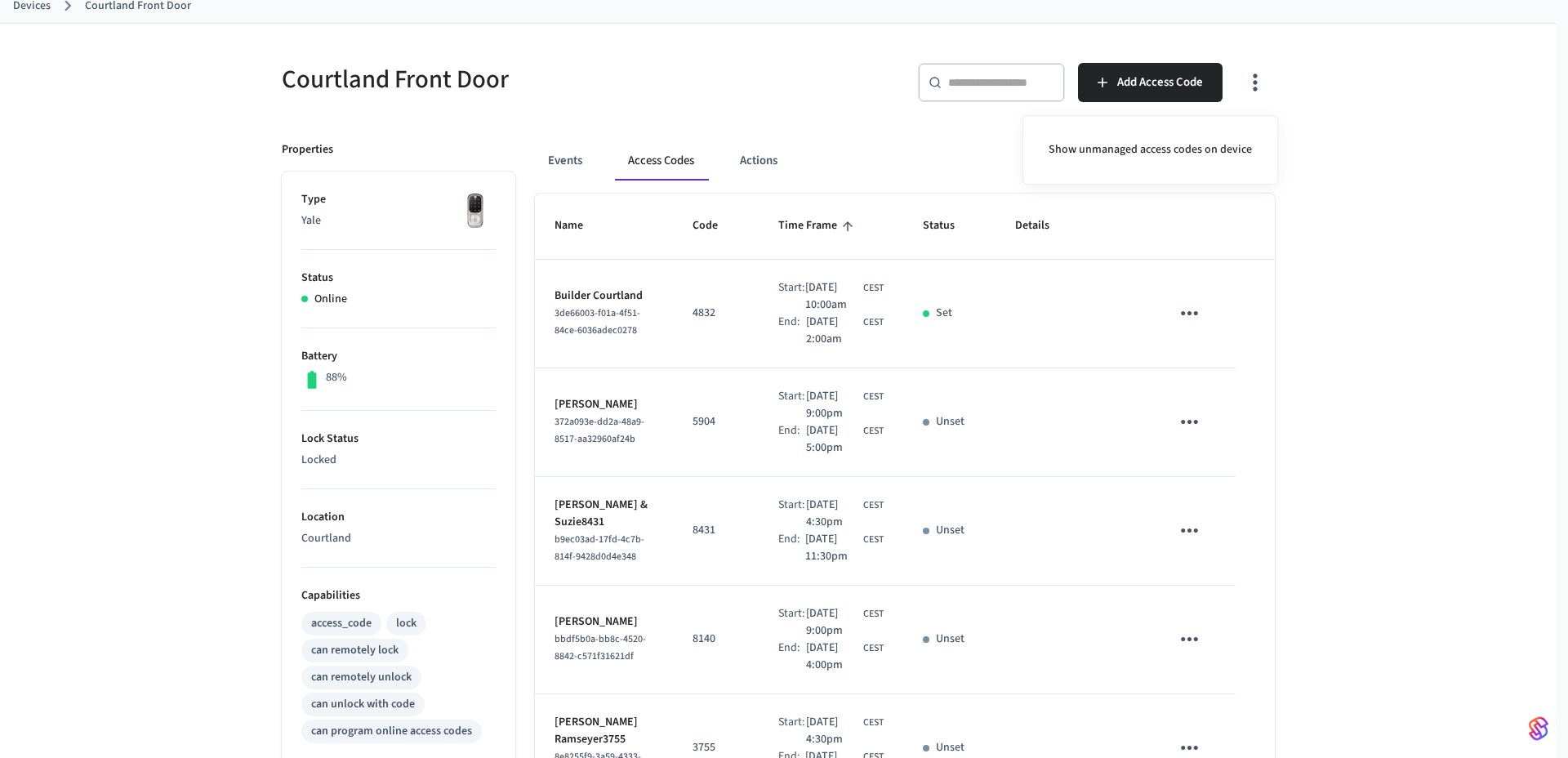
click at [1388, 337] on div at bounding box center [784, 379] width 1568 height 758
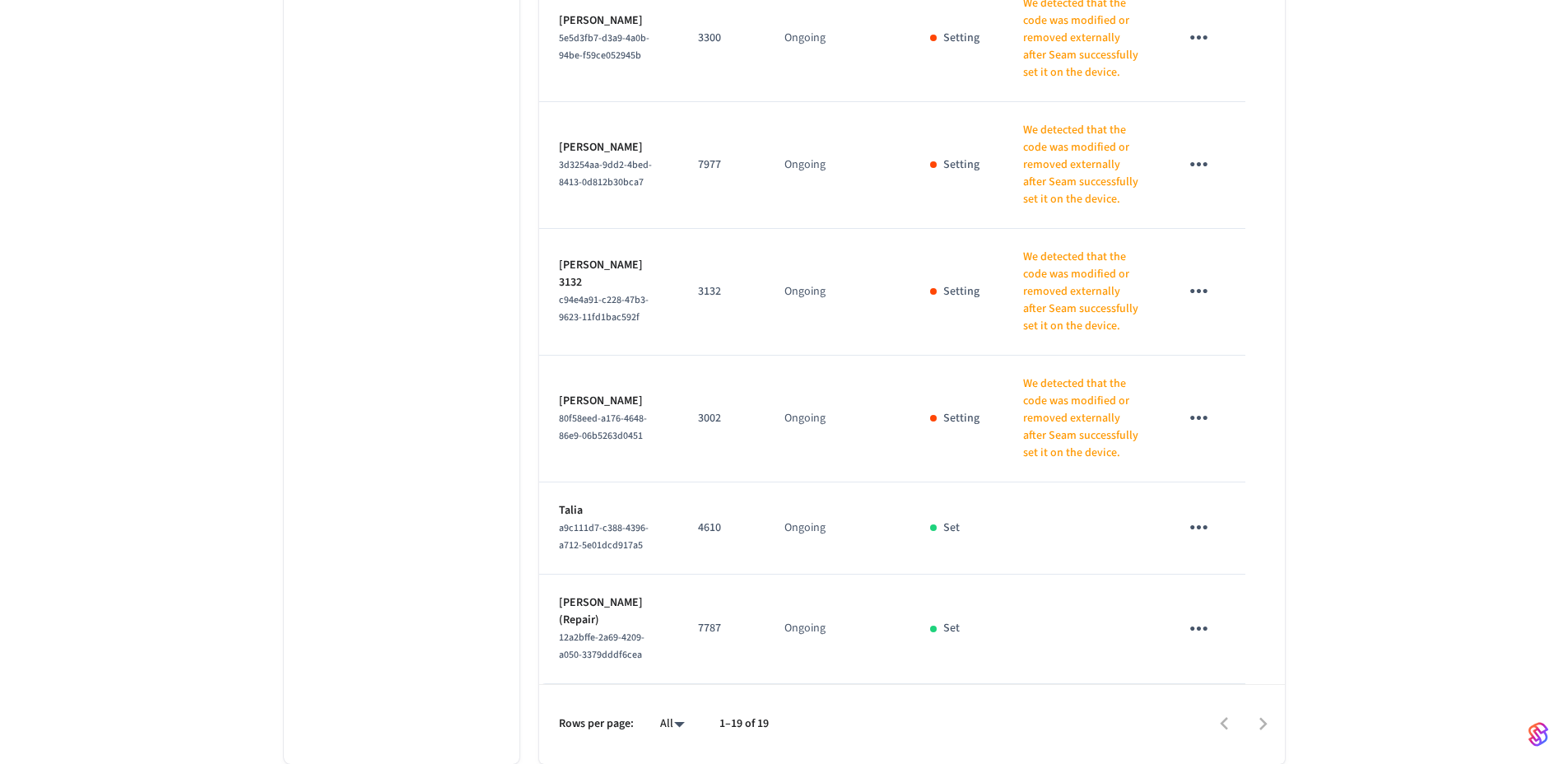
scroll to position [1578, 0]
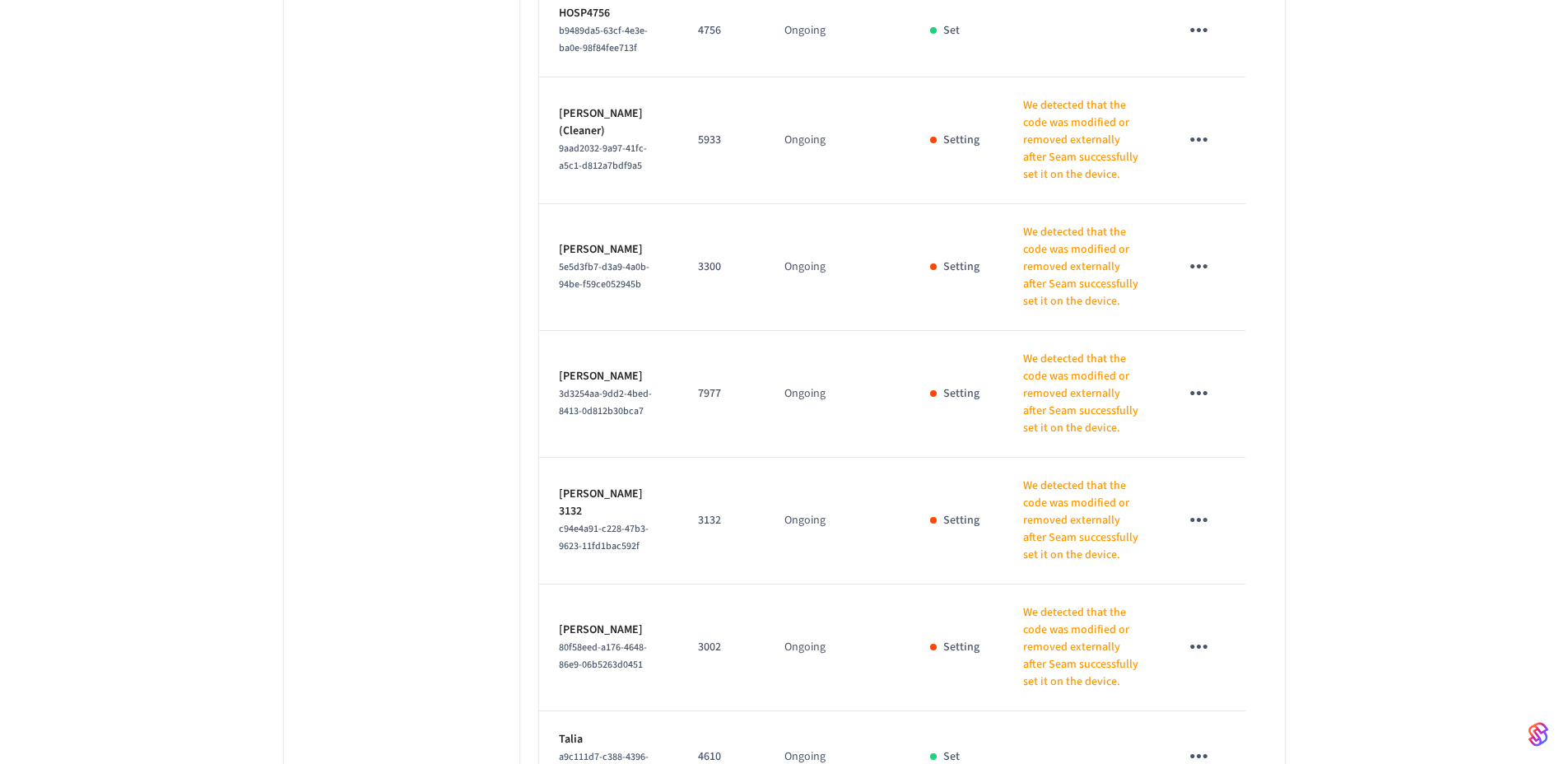
click at [584, 292] on span "5e5d3fb7-d3a9-4a0b-94be-f59ce052945b" at bounding box center [604, 275] width 91 height 31
copy span "5e5d3fb7-d3a9-4a0b-94be-f59ce052945b"
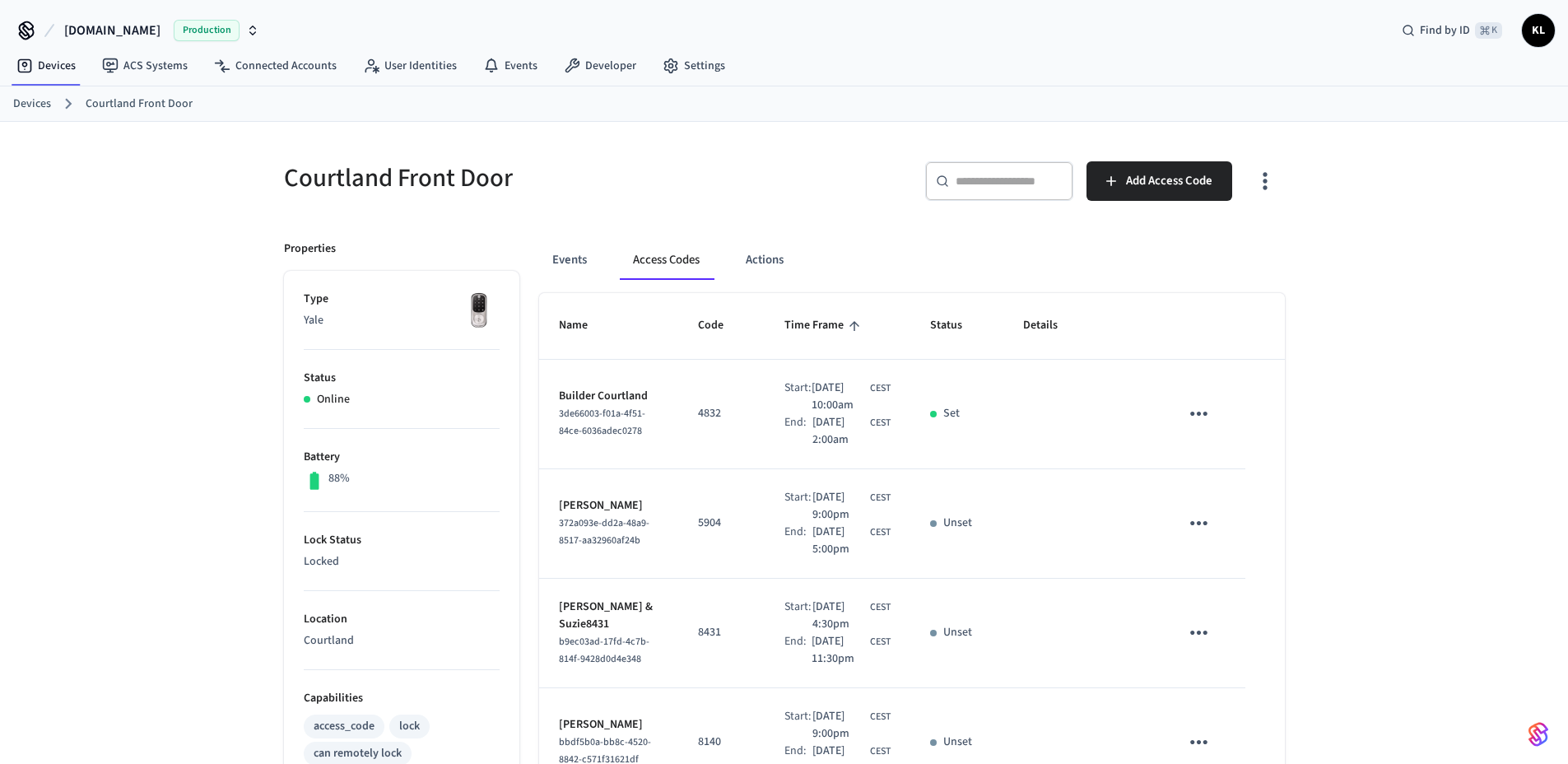
scroll to position [10, 0]
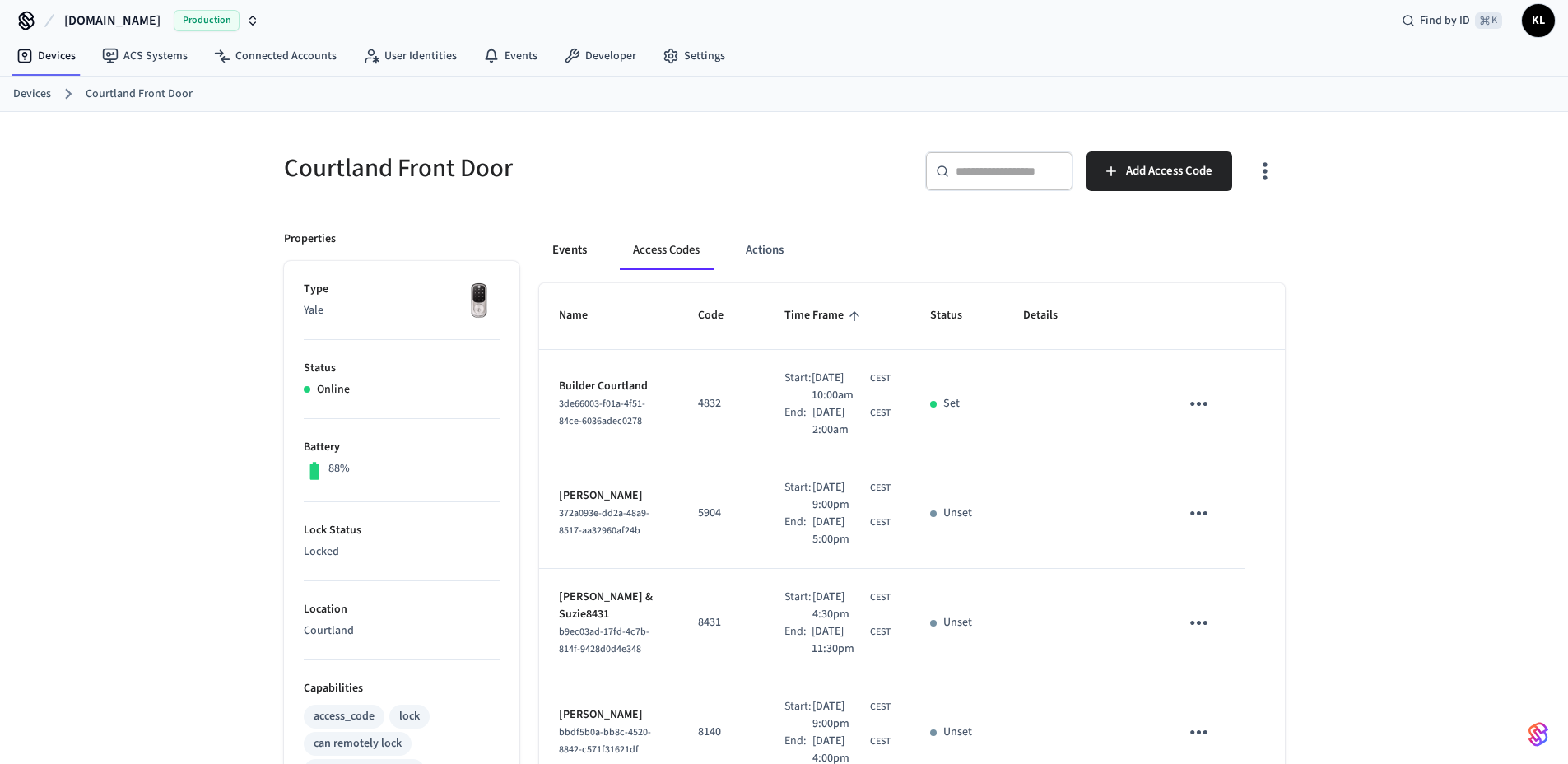
click at [581, 246] on button "Events" at bounding box center [569, 250] width 61 height 39
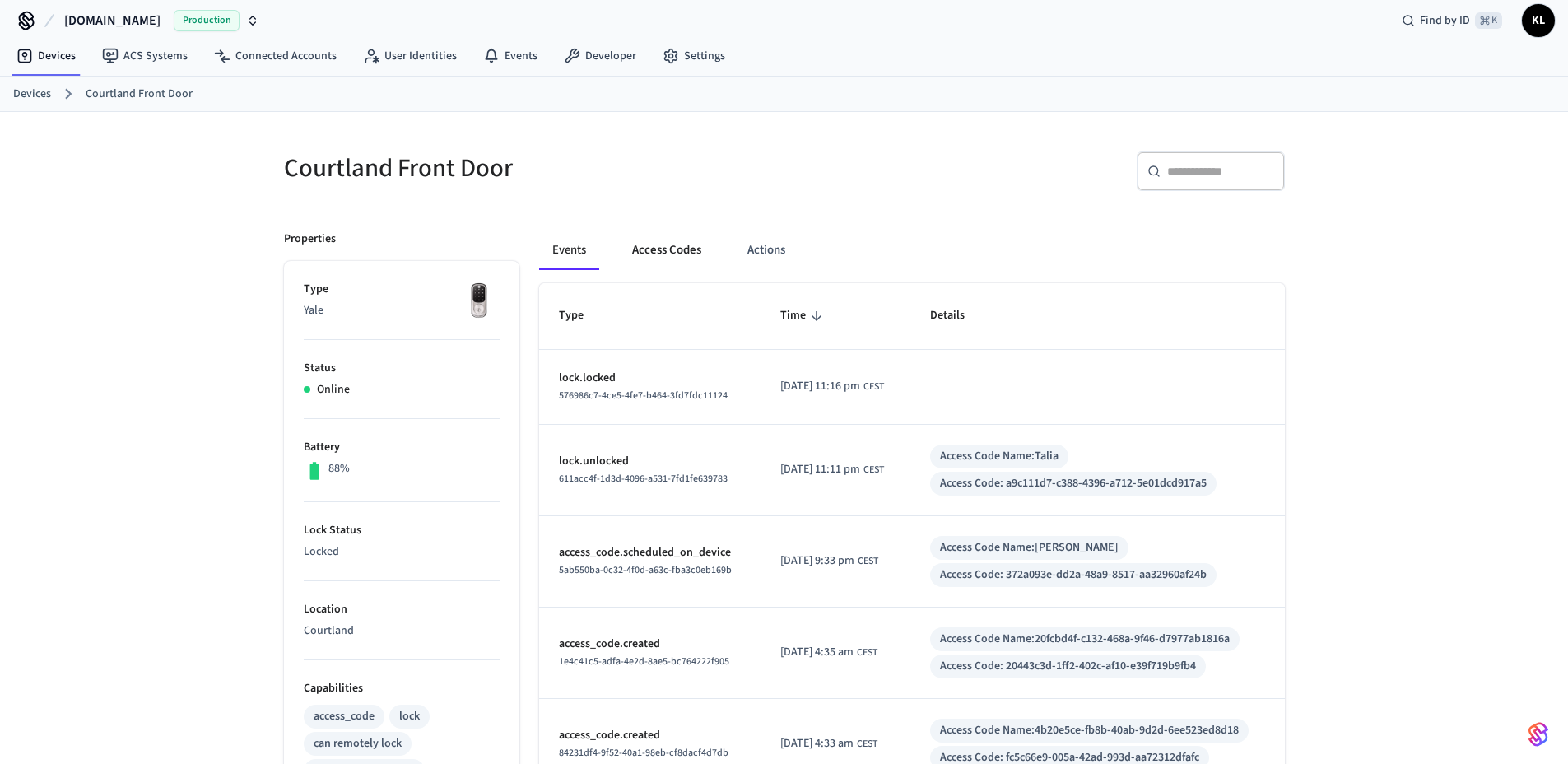
click at [638, 259] on button "Access Codes" at bounding box center [667, 250] width 95 height 39
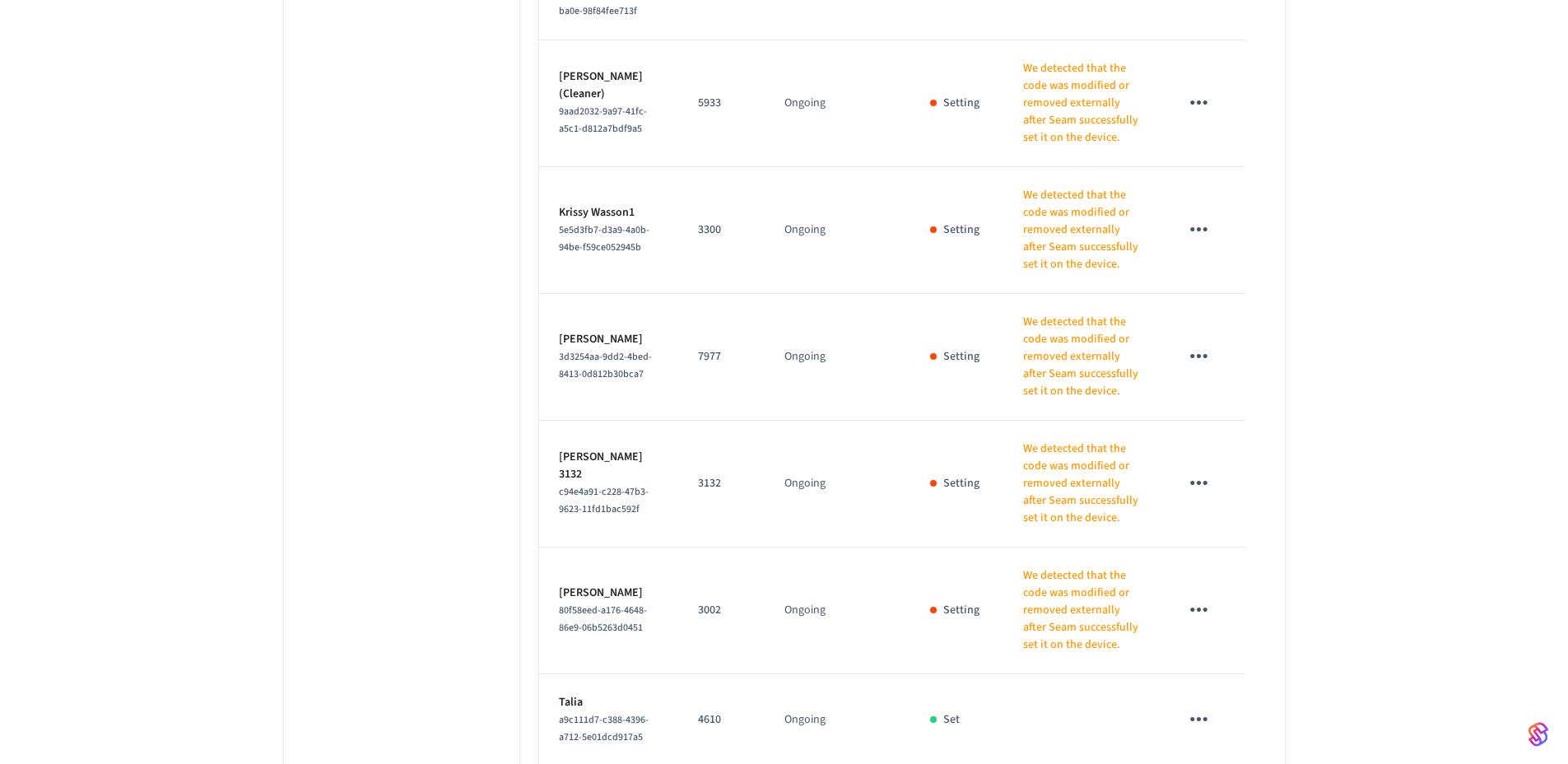
scroll to position [1637, 0]
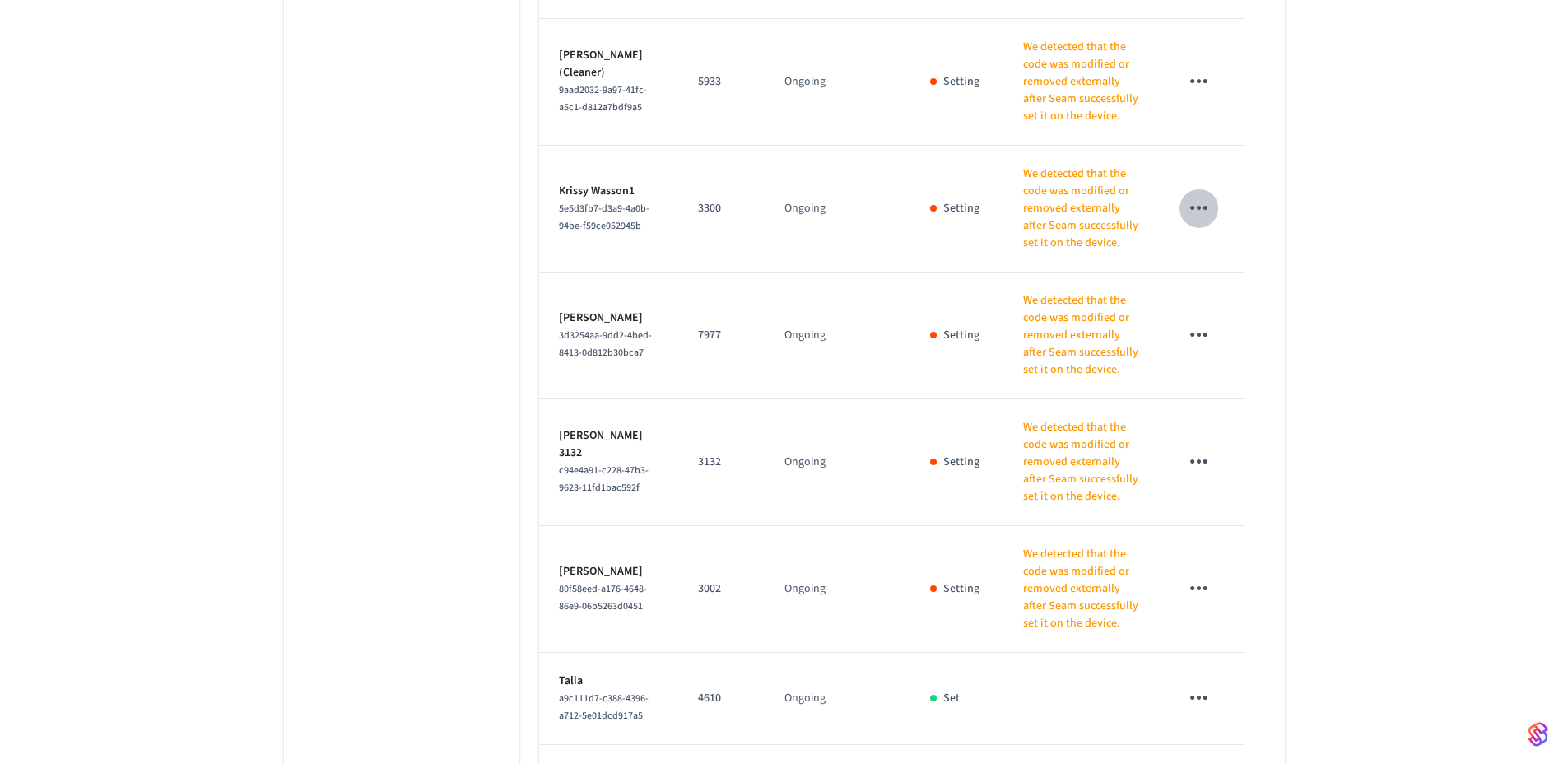
click at [1198, 209] on icon "sticky table" at bounding box center [1199, 208] width 17 height 4
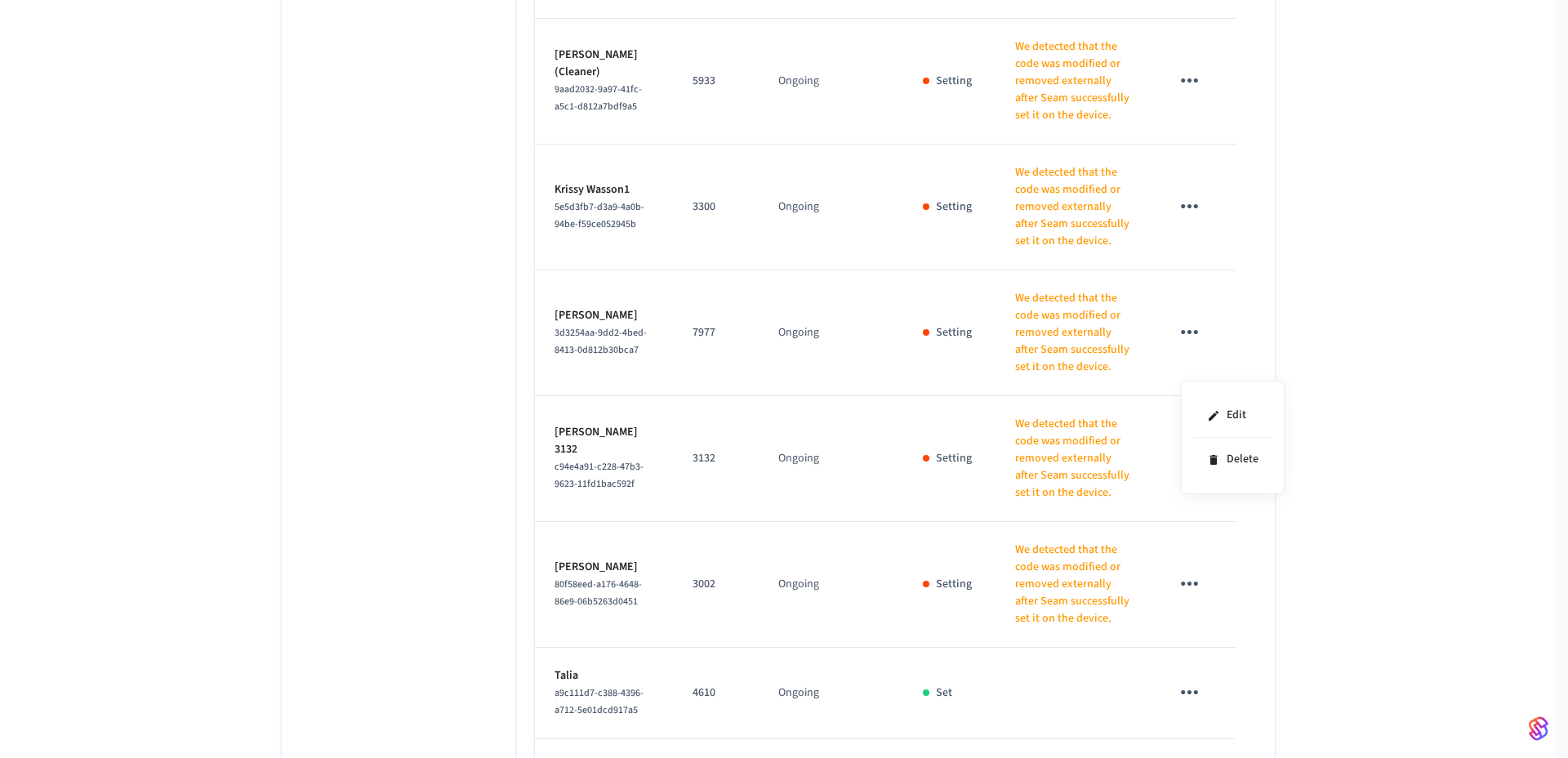
click at [1172, 355] on div at bounding box center [784, 379] width 1568 height 758
